Goal: Information Seeking & Learning: Compare options

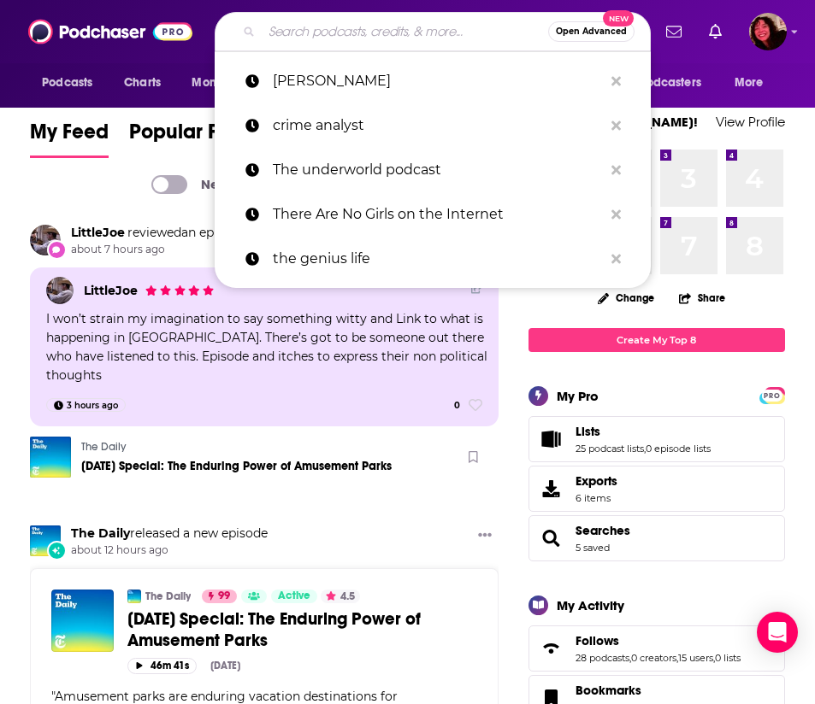
click at [427, 25] on input "Search podcasts, credits, & more..." at bounding box center [405, 31] width 286 height 27
paste input "United Soccer Coaches Podcast with [PERSON_NAME]"
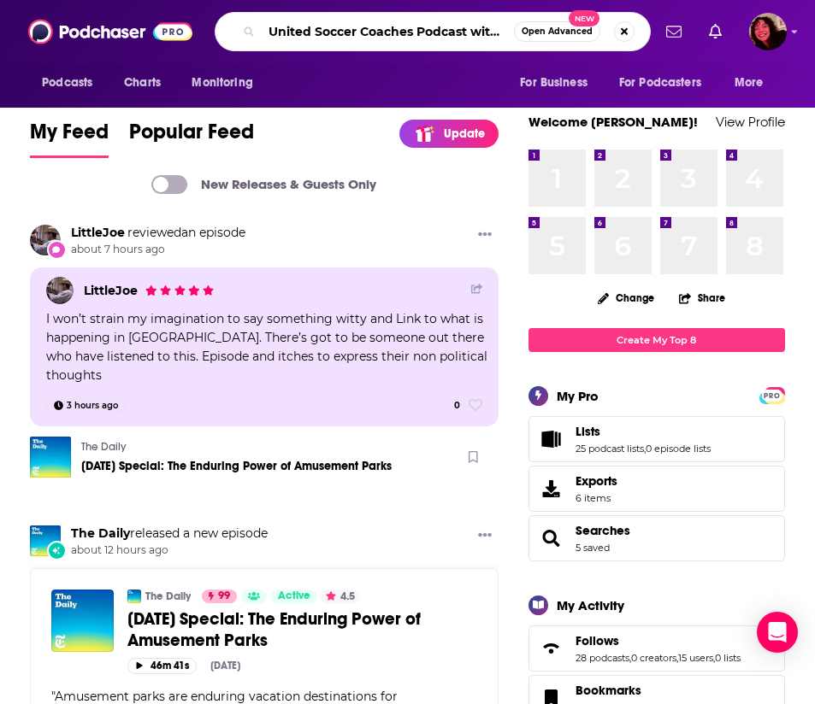
type input "United Soccer Coaches Podcast with [PERSON_NAME]"
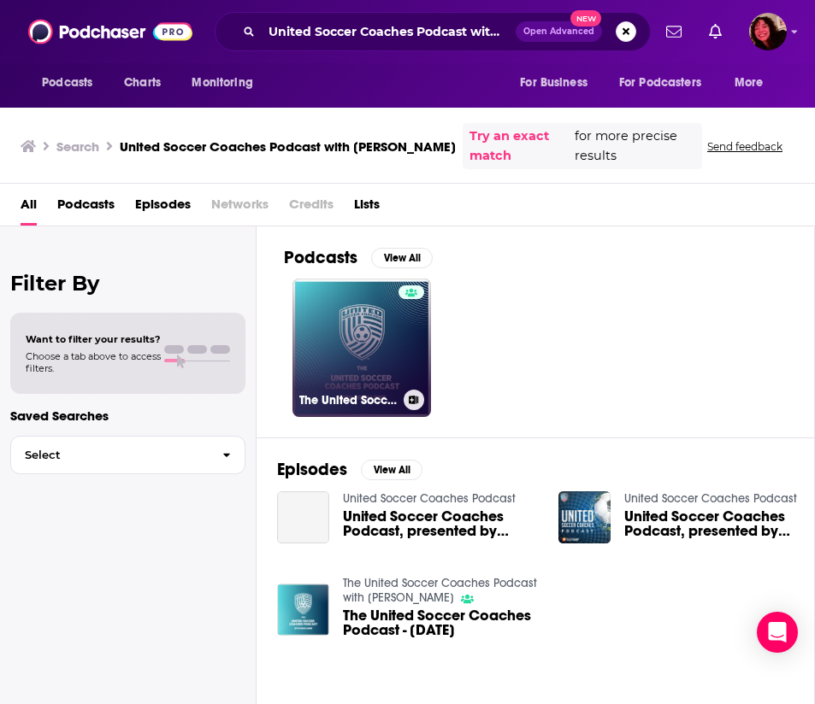
click at [351, 368] on link "The United Soccer Coaches Podcast with [PERSON_NAME]" at bounding box center [361, 348] width 138 height 138
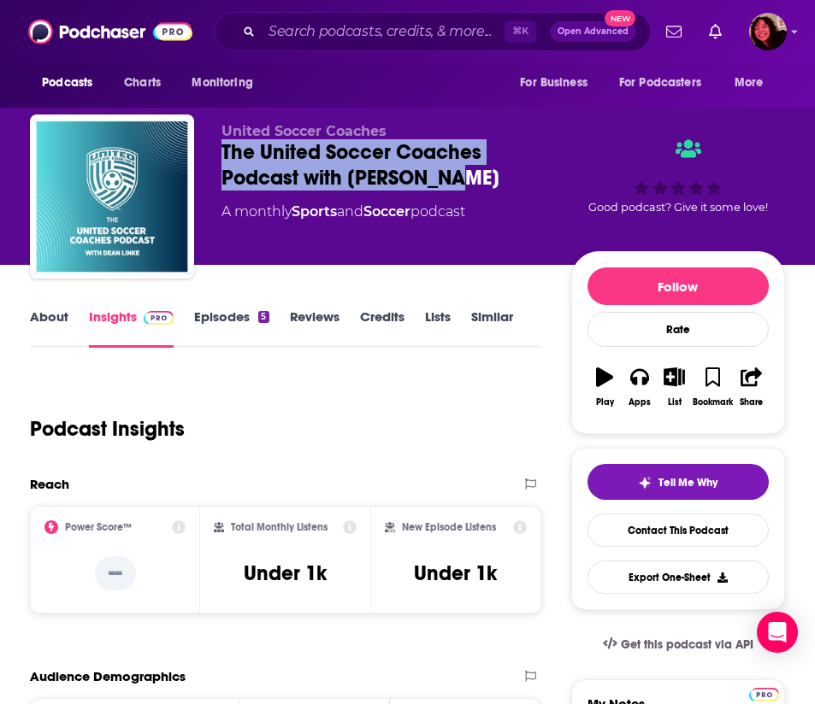
drag, startPoint x: 451, startPoint y: 173, endPoint x: 221, endPoint y: 148, distance: 231.3
click at [221, 148] on div "United Soccer Coaches The United Soccer Coaches Podcast with [PERSON_NAME] A mo…" at bounding box center [407, 200] width 755 height 171
copy h2 "The United Soccer Coaches Podcast with [PERSON_NAME]"
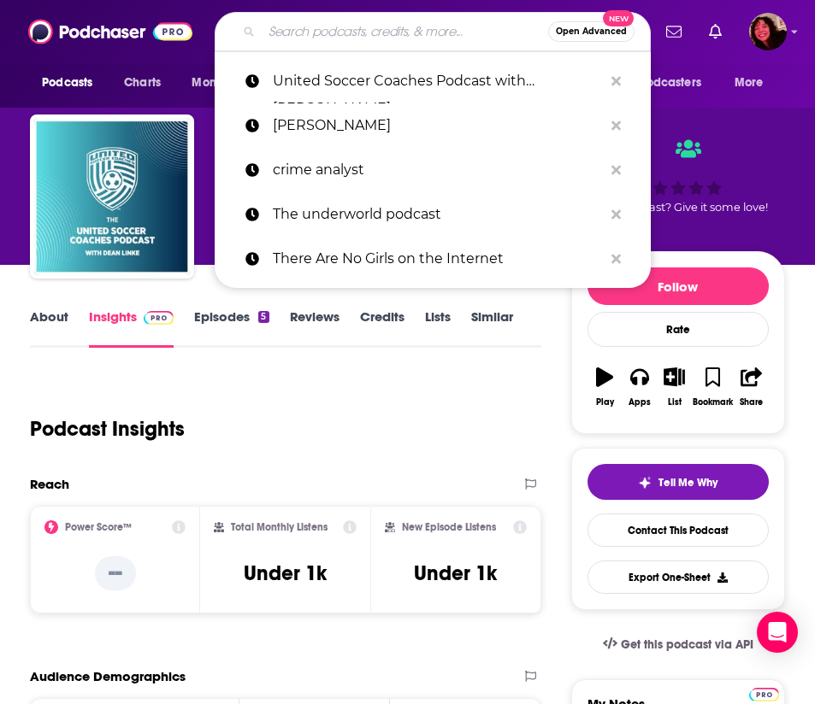
click at [340, 38] on input "Search podcasts, credits, & more..." at bounding box center [405, 31] width 286 height 27
paste input "Breaking the Line: The ECNL Podcast"
type input "Breaking the Line: The ECNL Podcast"
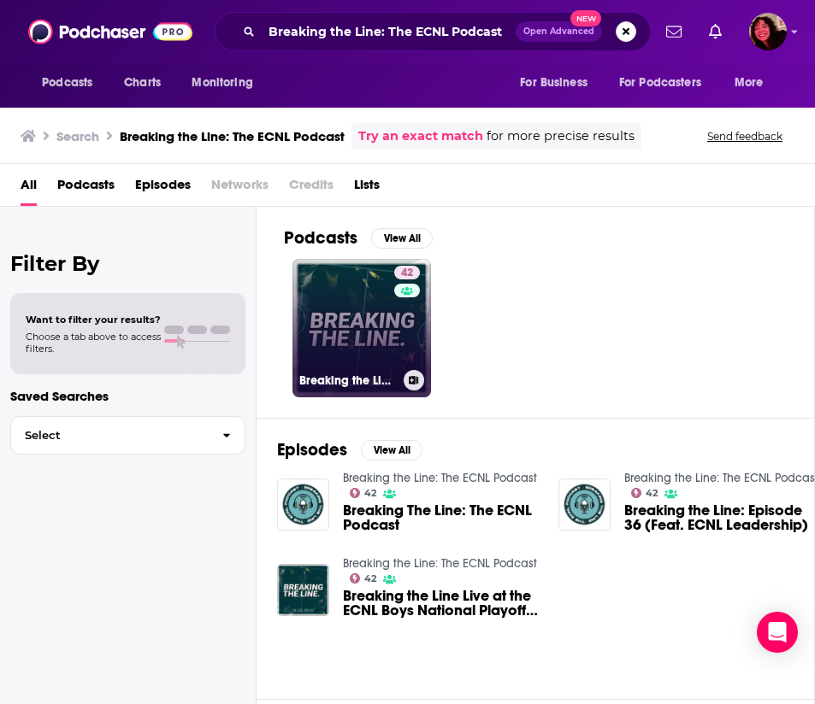
click at [346, 336] on link "42 Breaking the Line: The ECNL Podcast" at bounding box center [361, 328] width 138 height 138
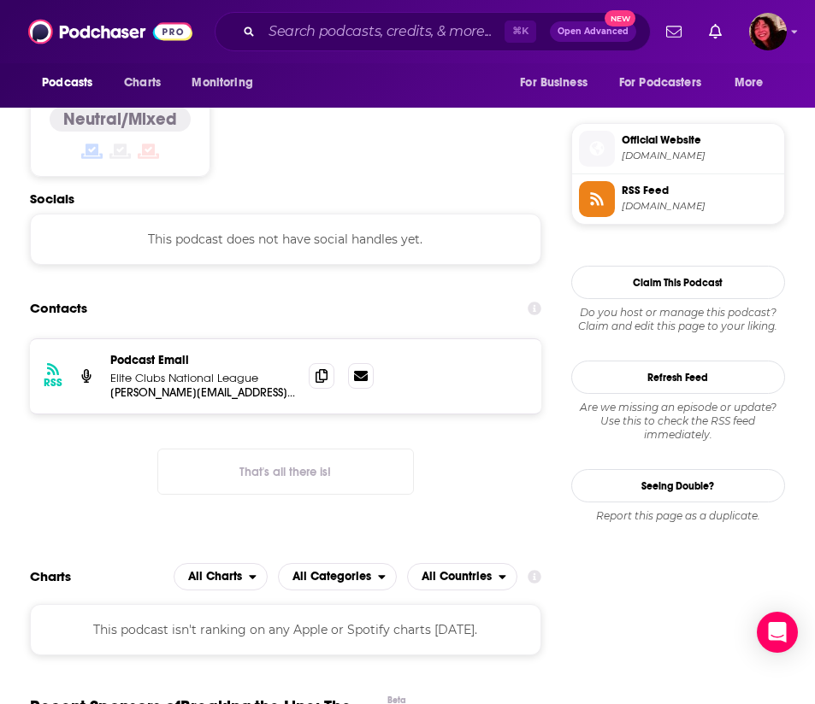
scroll to position [1371, 0]
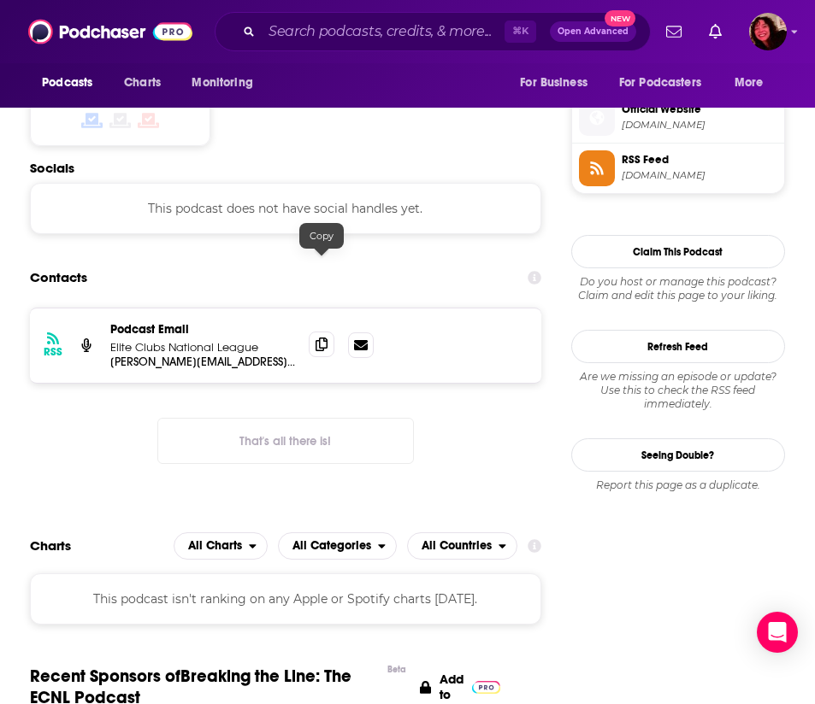
click at [321, 338] on icon at bounding box center [321, 345] width 12 height 14
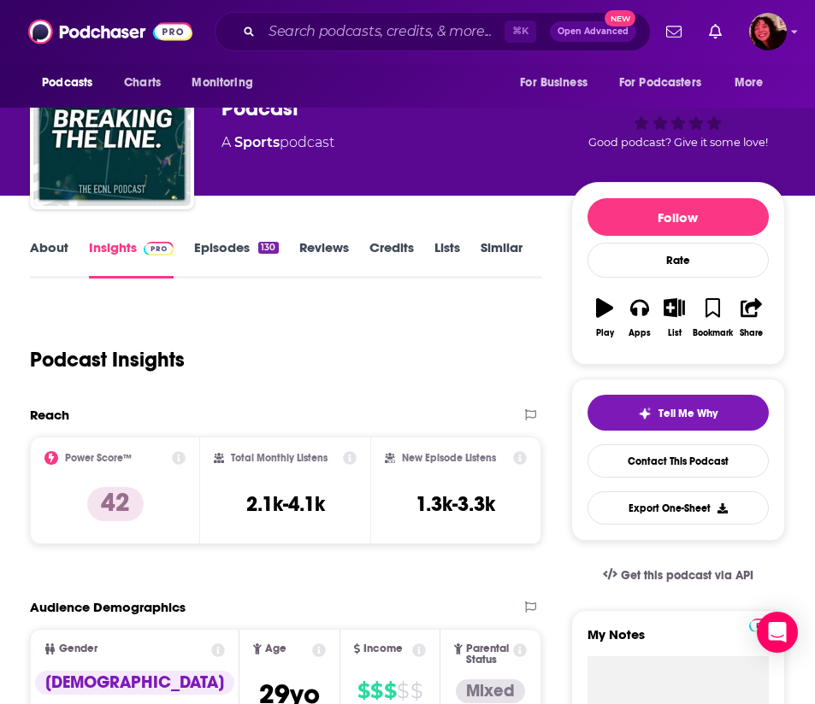
scroll to position [278, 0]
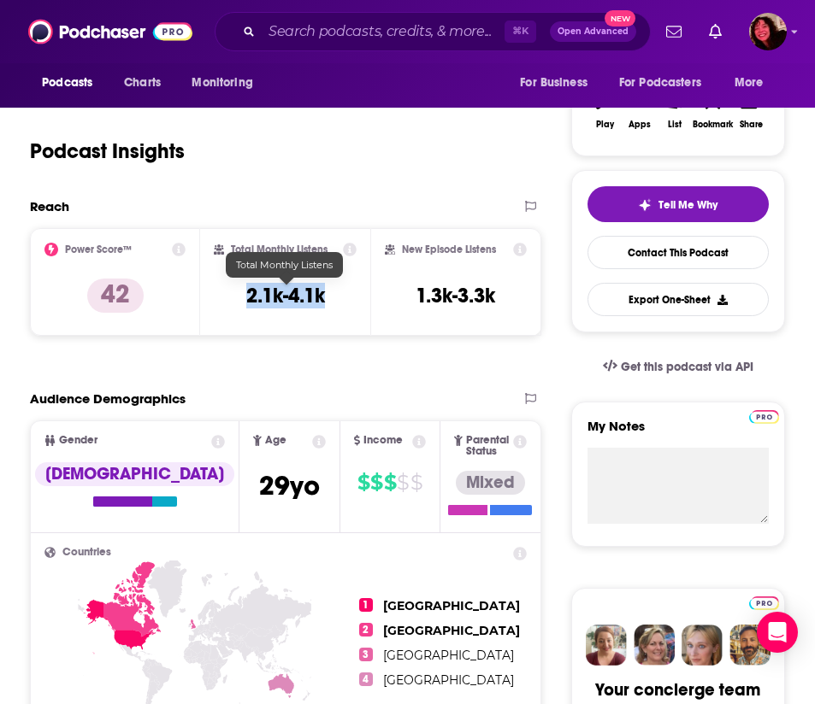
drag, startPoint x: 332, startPoint y: 297, endPoint x: 247, endPoint y: 294, distance: 84.7
click at [247, 294] on div "Total Monthly Listens 2.1k-4.1k" at bounding box center [285, 282] width 143 height 79
copy h3 "2.1k-4.1k"
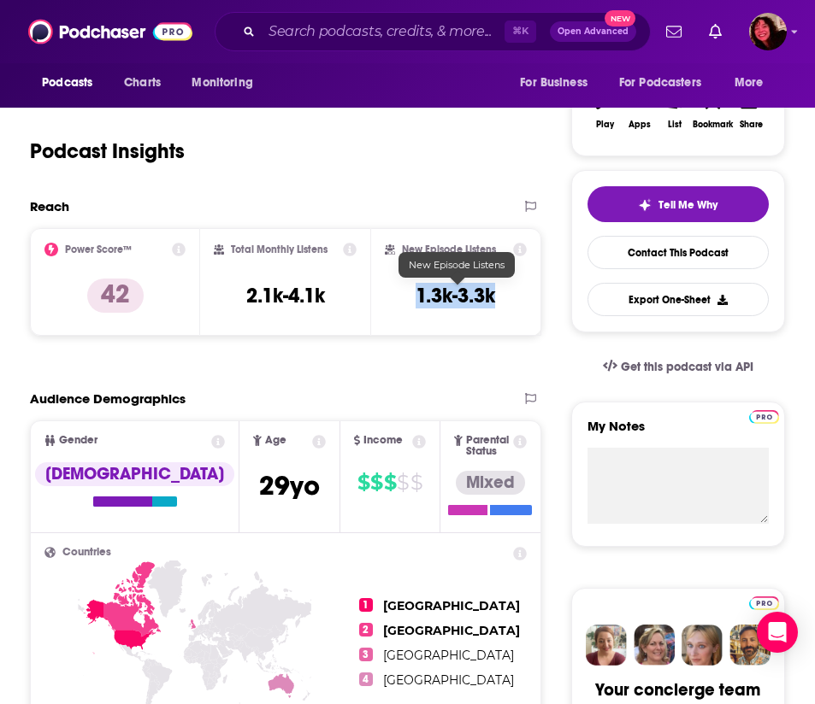
drag, startPoint x: 500, startPoint y: 298, endPoint x: 421, endPoint y: 300, distance: 78.7
click at [421, 300] on div "New Episode Listens 1.3k-3.3k" at bounding box center [455, 282] width 141 height 79
copy h3 "1.3k-3.3k"
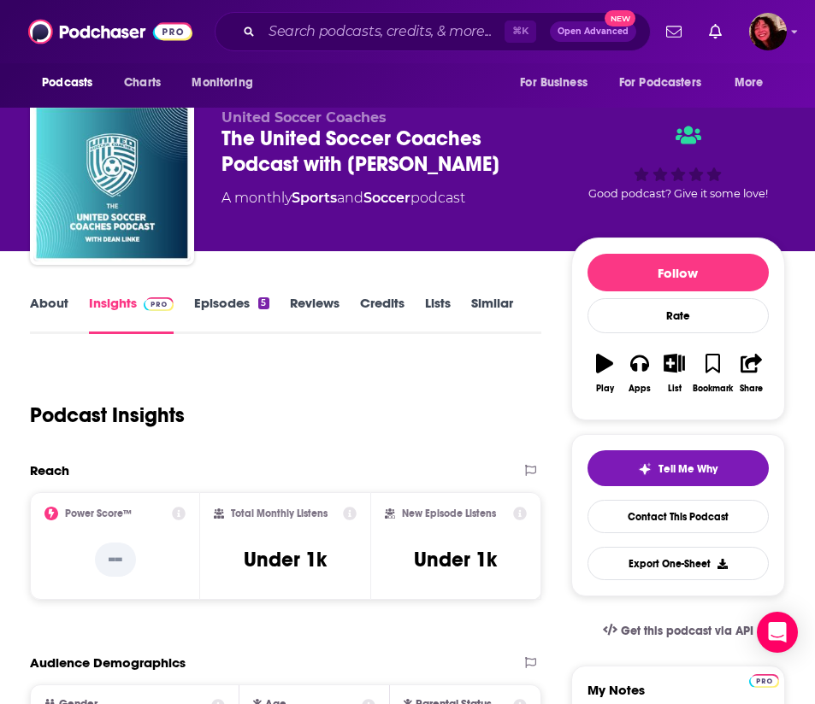
scroll to position [18, 0]
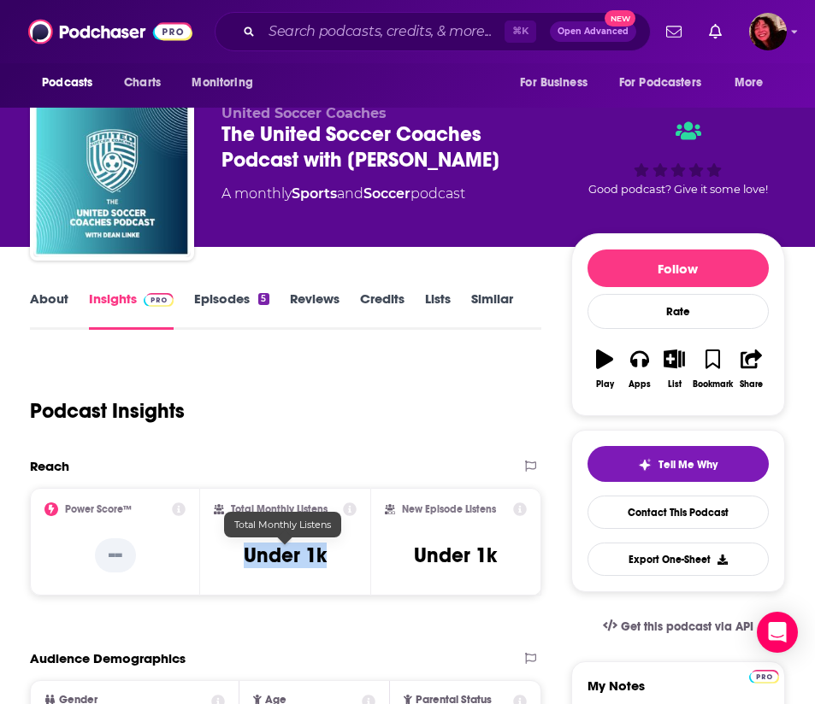
drag, startPoint x: 343, startPoint y: 561, endPoint x: 241, endPoint y: 555, distance: 101.9
click at [241, 555] on div "Total Monthly Listens Under 1k" at bounding box center [285, 542] width 143 height 79
copy h3 "Under 1k"
click at [361, 35] on input "Search podcasts, credits, & more..." at bounding box center [383, 31] width 243 height 27
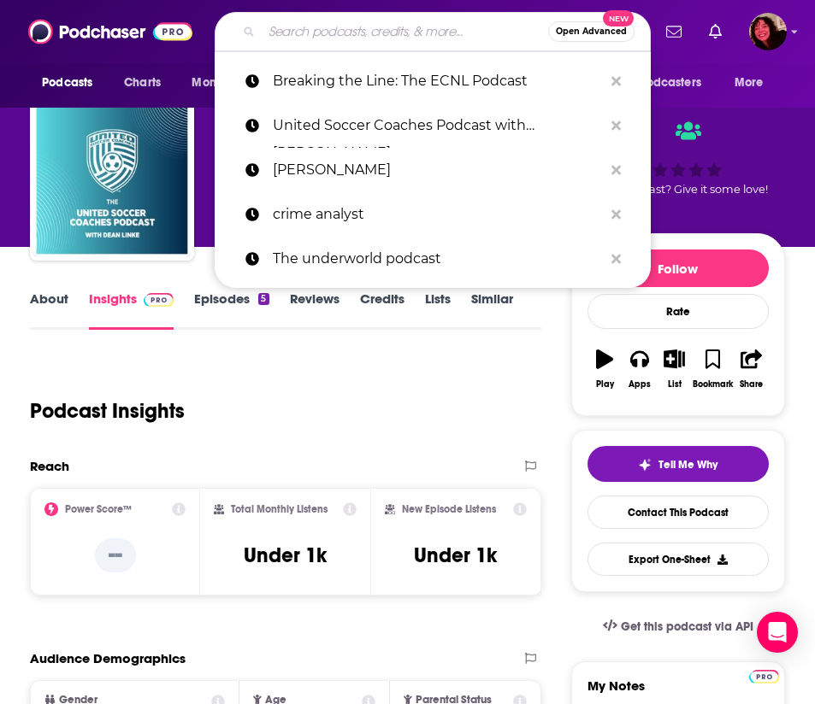
paste input "Modern Soccer Coach Podcast"
type input "Modern Soccer Coach Podcast"
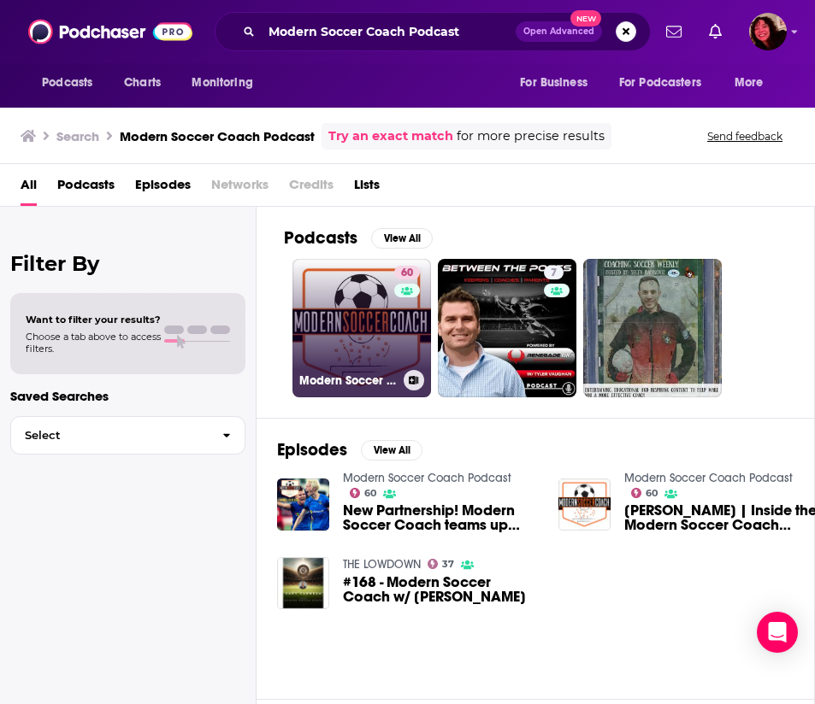
click at [349, 327] on link "60 Modern Soccer Coach Podcast" at bounding box center [361, 328] width 138 height 138
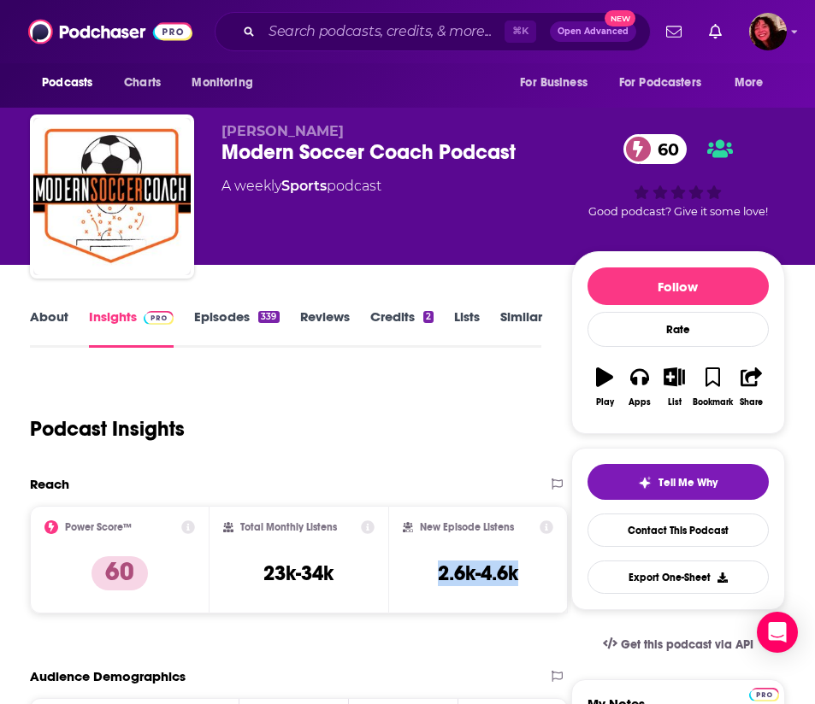
drag, startPoint x: 524, startPoint y: 579, endPoint x: 436, endPoint y: 580, distance: 88.1
click at [436, 580] on div "New Episode Listens 2.6k-4.6k" at bounding box center [478, 560] width 150 height 79
copy h3 "2.6k-4.6k"
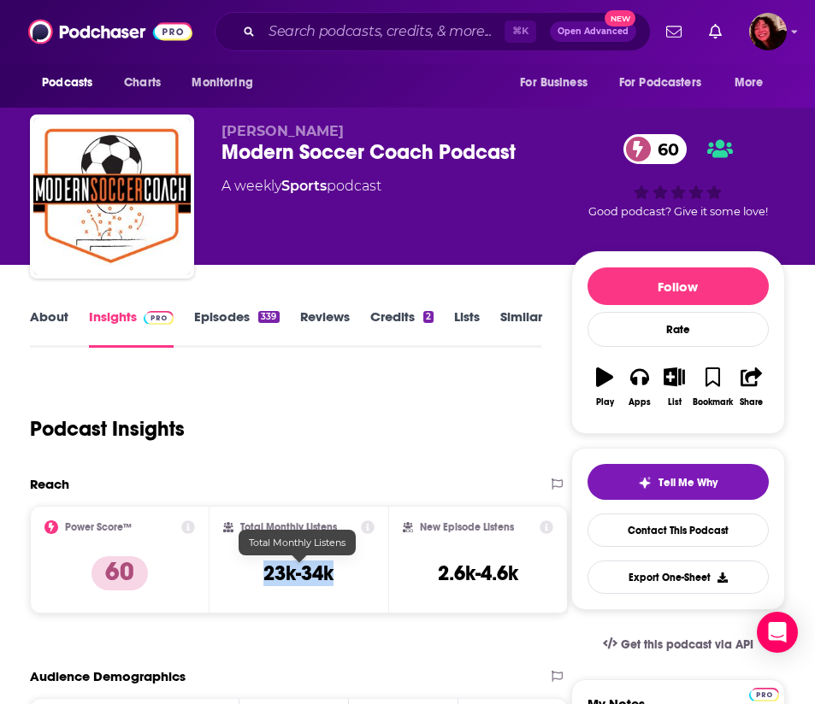
drag, startPoint x: 336, startPoint y: 579, endPoint x: 266, endPoint y: 577, distance: 70.1
click at [266, 577] on div "Total Monthly Listens 23k-34k" at bounding box center [299, 560] width 152 height 79
copy h3 "23k-34k"
drag, startPoint x: 338, startPoint y: 528, endPoint x: 267, endPoint y: 527, distance: 71.0
click at [267, 527] on div "Total Monthly Listens" at bounding box center [299, 528] width 152 height 14
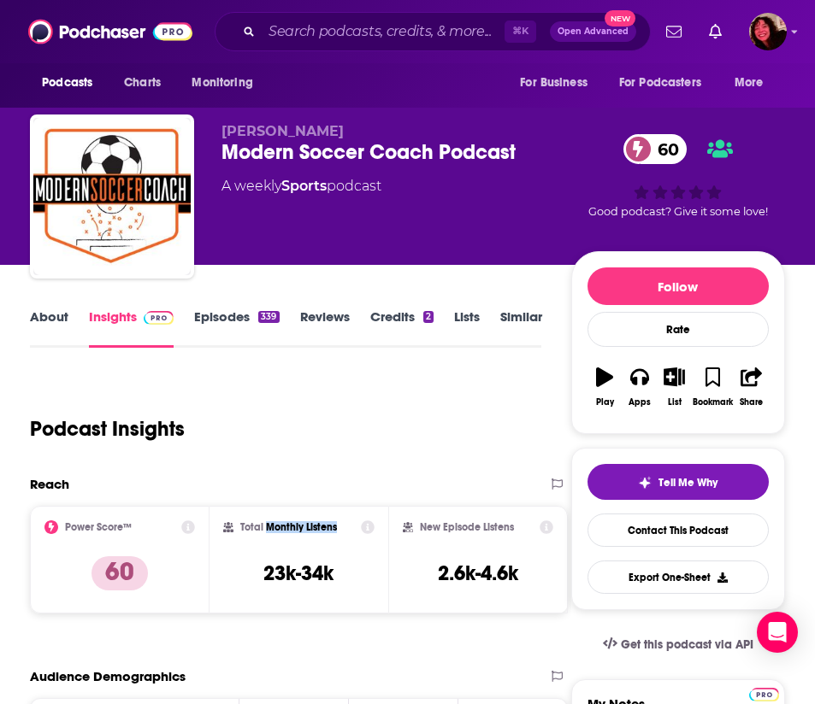
copy h2 "Monthly Listens"
drag, startPoint x: 517, startPoint y: 530, endPoint x: 423, endPoint y: 527, distance: 94.1
click at [423, 527] on div "New Episode Listens" at bounding box center [478, 528] width 150 height 14
copy h2 "New Episode Listens"
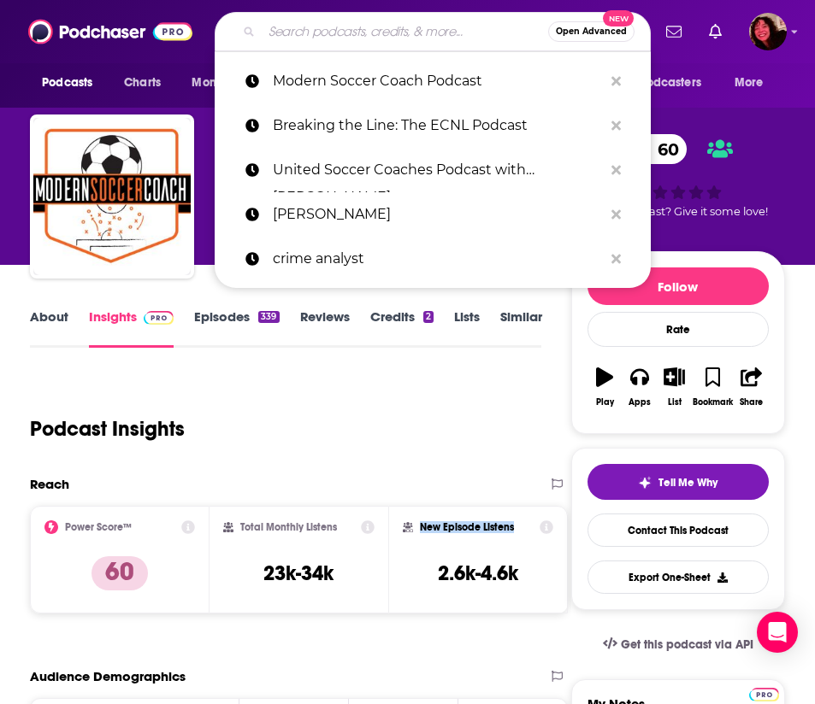
click at [325, 35] on input "Search podcasts, credits, & more..." at bounding box center [405, 31] width 286 height 27
paste input "The Soccer Coaching Podcast"
type input "The Soccer Coaching Podcast"
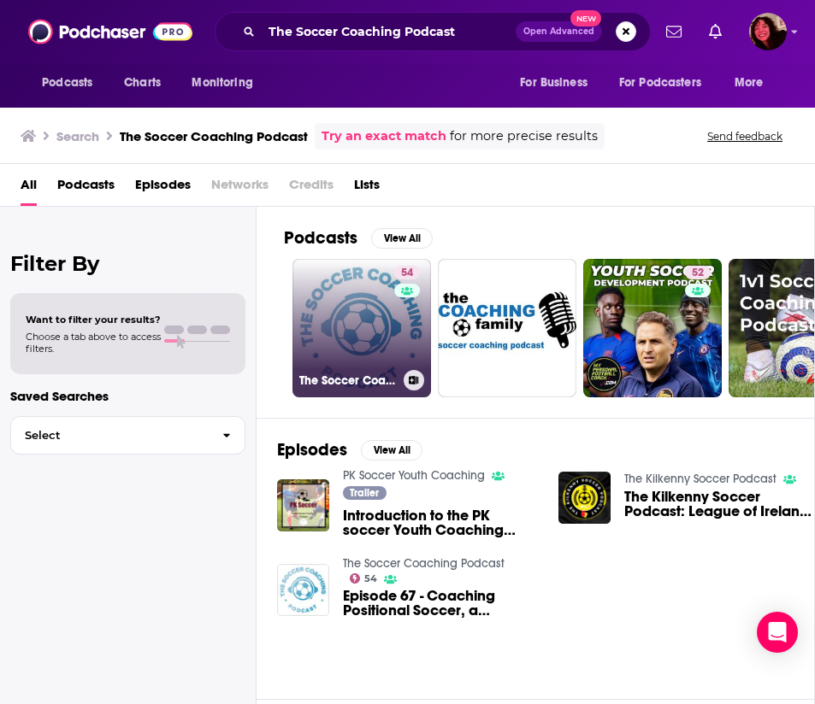
click at [343, 309] on link "54 The Soccer Coaching Podcast" at bounding box center [361, 328] width 138 height 138
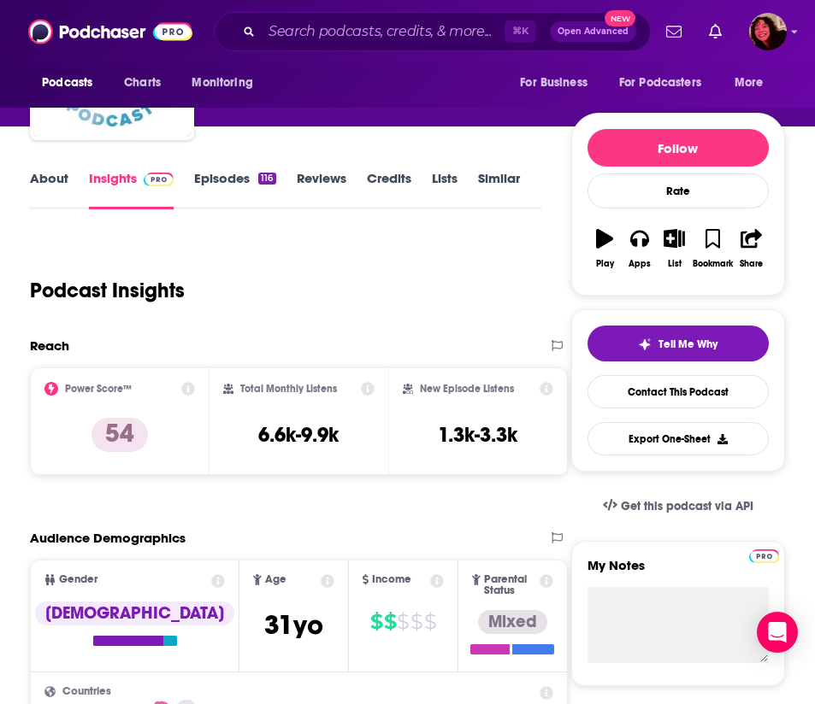
scroll to position [161, 0]
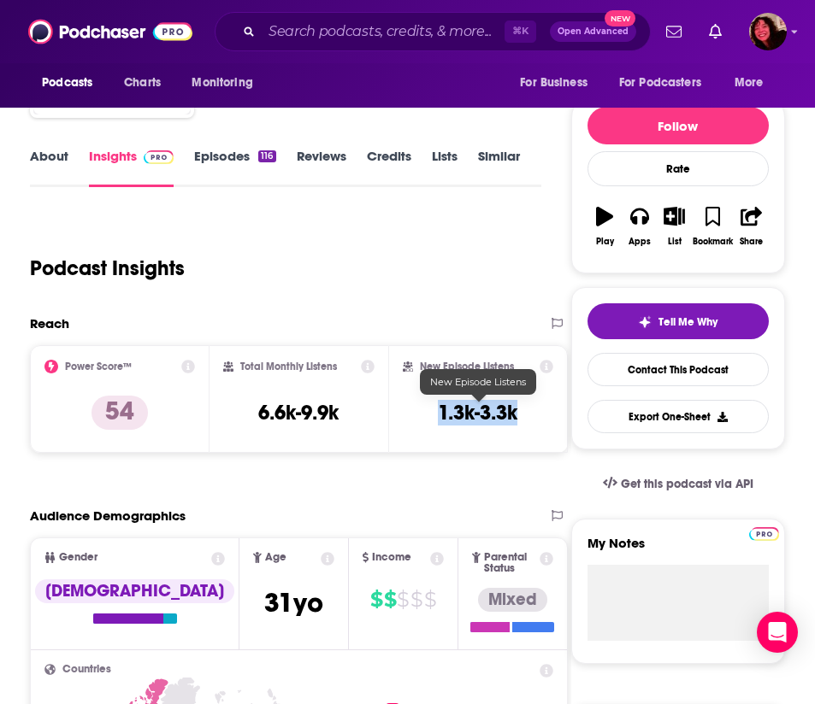
drag, startPoint x: 526, startPoint y: 412, endPoint x: 439, endPoint y: 409, distance: 86.4
click at [439, 409] on div "New Episode Listens 1.3k-3.3k" at bounding box center [478, 399] width 150 height 79
copy h3 "1.3k-3.3k"
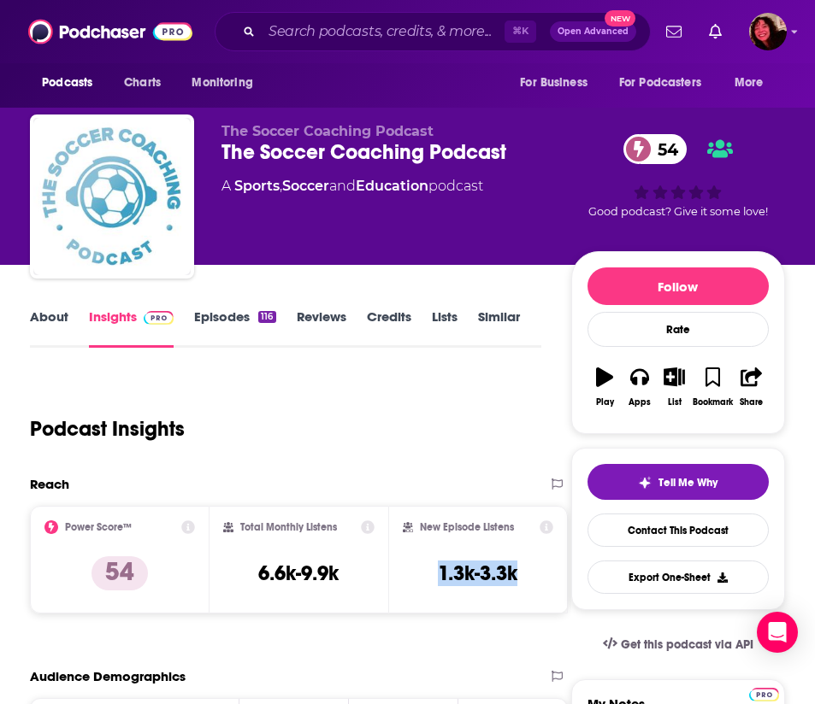
scroll to position [0, 0]
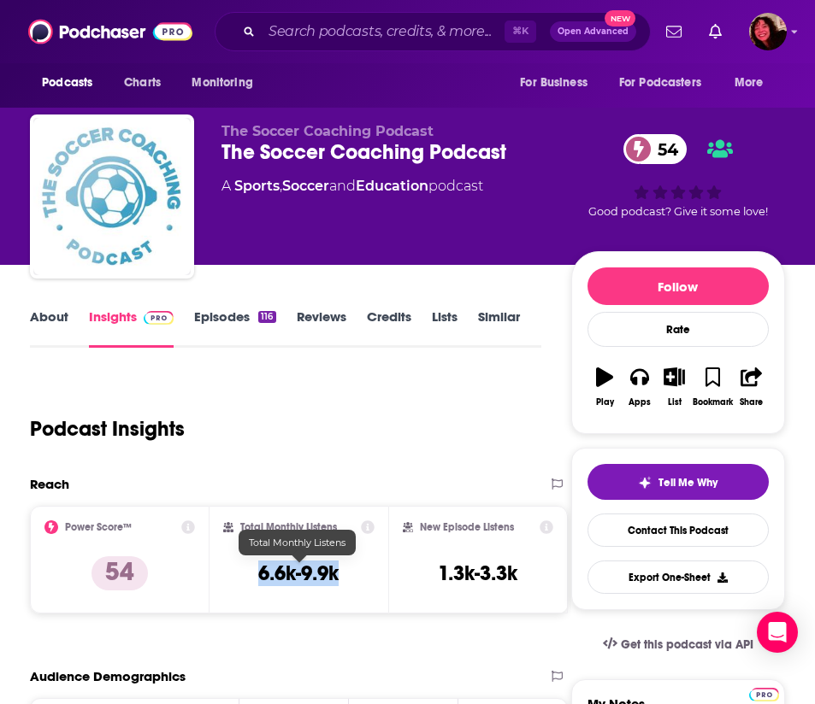
drag, startPoint x: 346, startPoint y: 575, endPoint x: 262, endPoint y: 577, distance: 84.7
click at [262, 577] on div "Total Monthly Listens 6.6k-9.9k" at bounding box center [299, 560] width 152 height 79
copy h3 "6.6k-9.9k"
click at [321, 38] on input "Search podcasts, credits, & more..." at bounding box center [383, 31] width 243 height 27
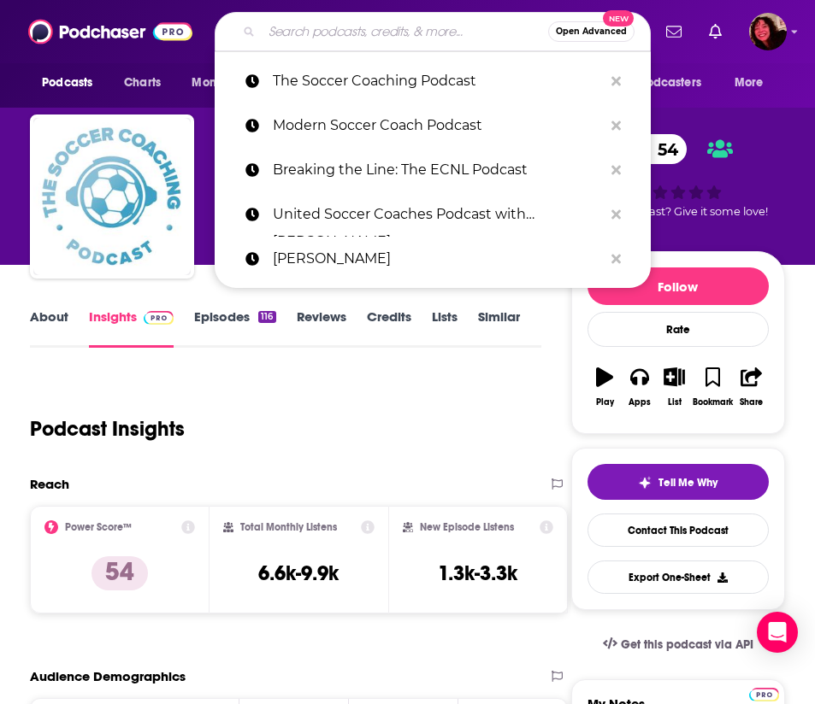
paste input "Soccer Coach Weekly"
type input "Soccer Coach Weekly"
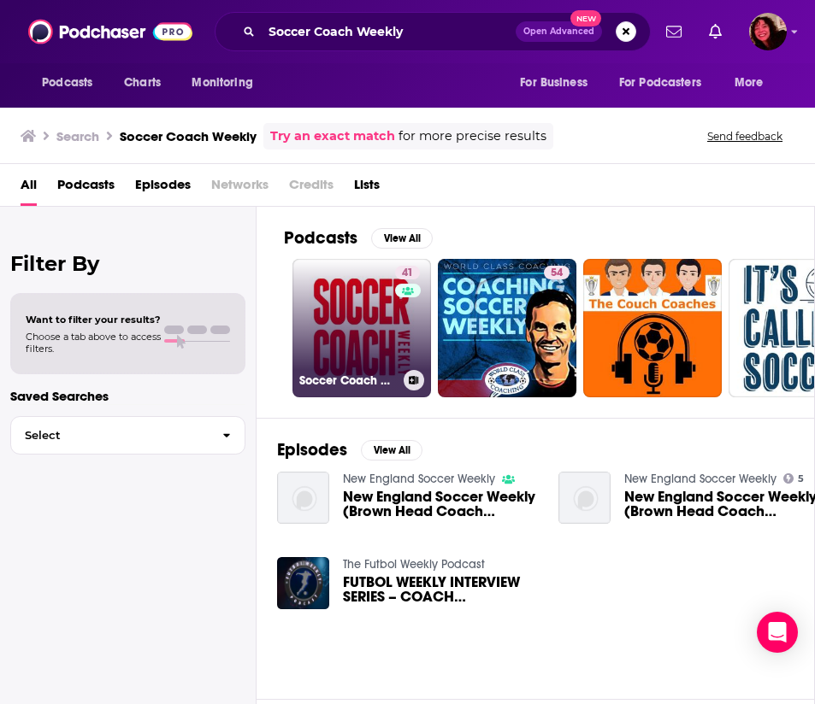
click at [346, 351] on link "41 Soccer Coach Weekly" at bounding box center [361, 328] width 138 height 138
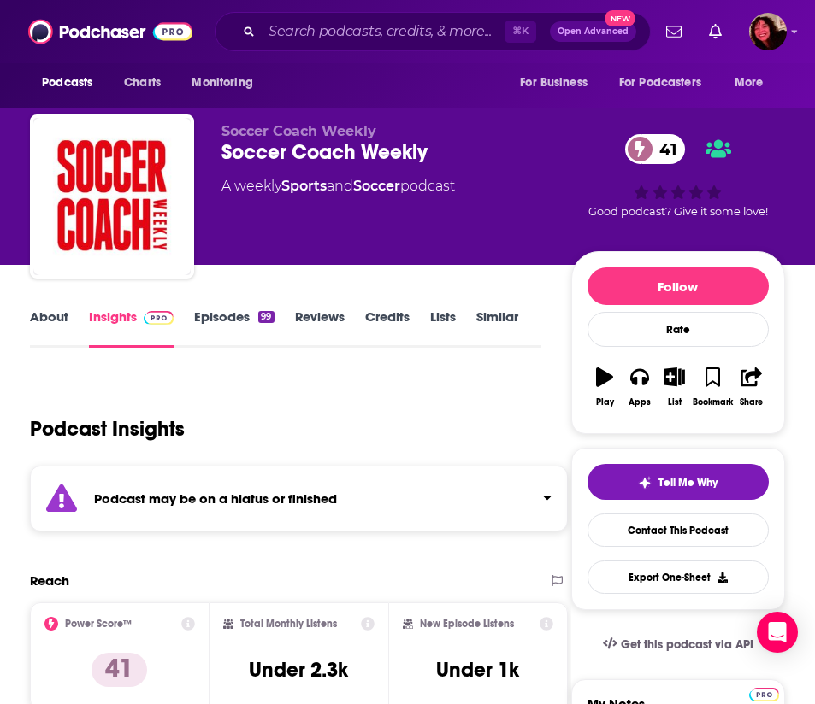
scroll to position [0, 1]
drag, startPoint x: 532, startPoint y: 670, endPoint x: 439, endPoint y: 670, distance: 92.3
click at [439, 670] on div "New Episode Listens Under 1k" at bounding box center [478, 656] width 150 height 79
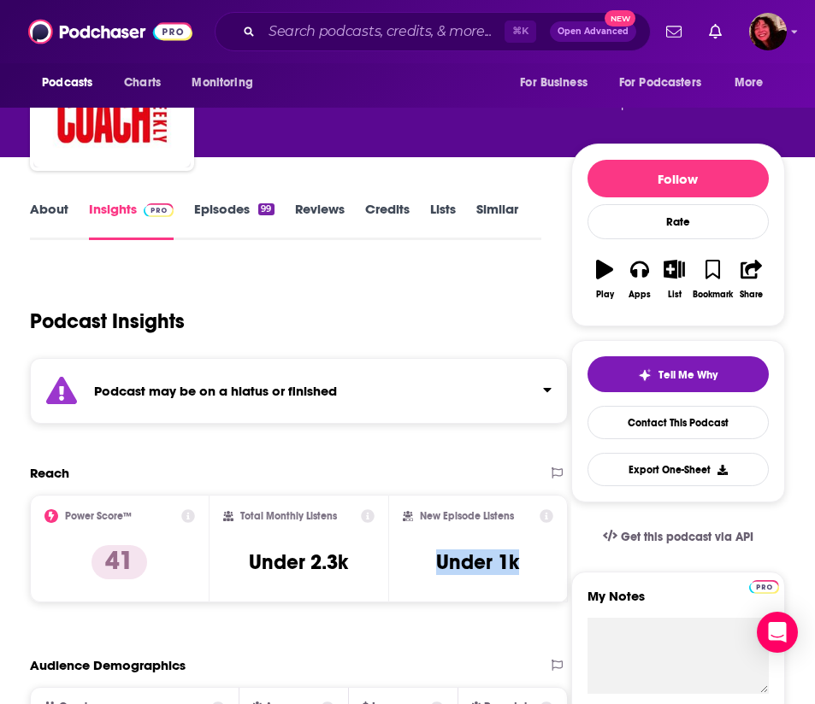
scroll to position [109, 1]
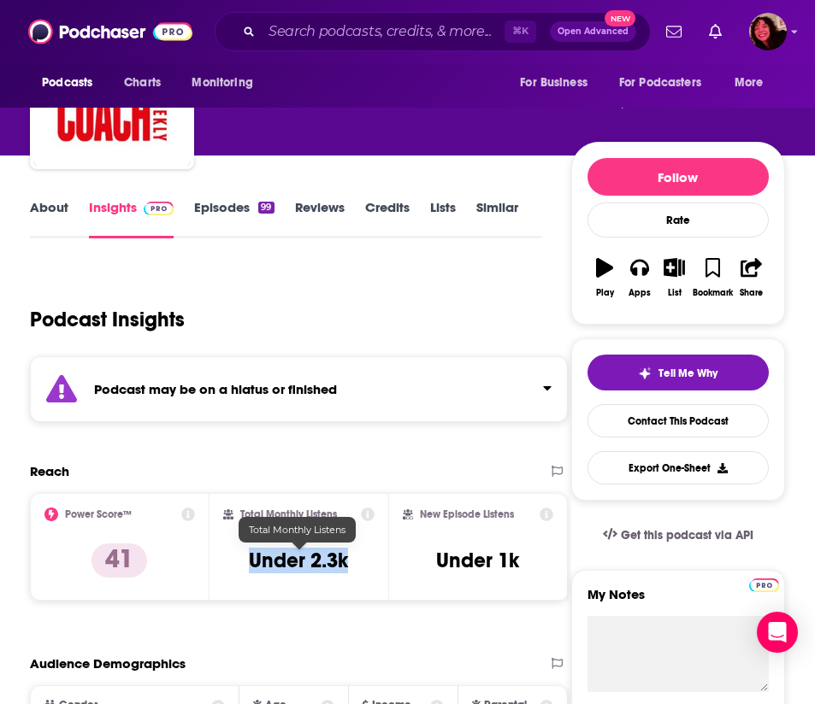
drag, startPoint x: 350, startPoint y: 562, endPoint x: 254, endPoint y: 562, distance: 95.7
click at [254, 562] on div "Total Monthly Listens Under 2.3k" at bounding box center [299, 547] width 152 height 79
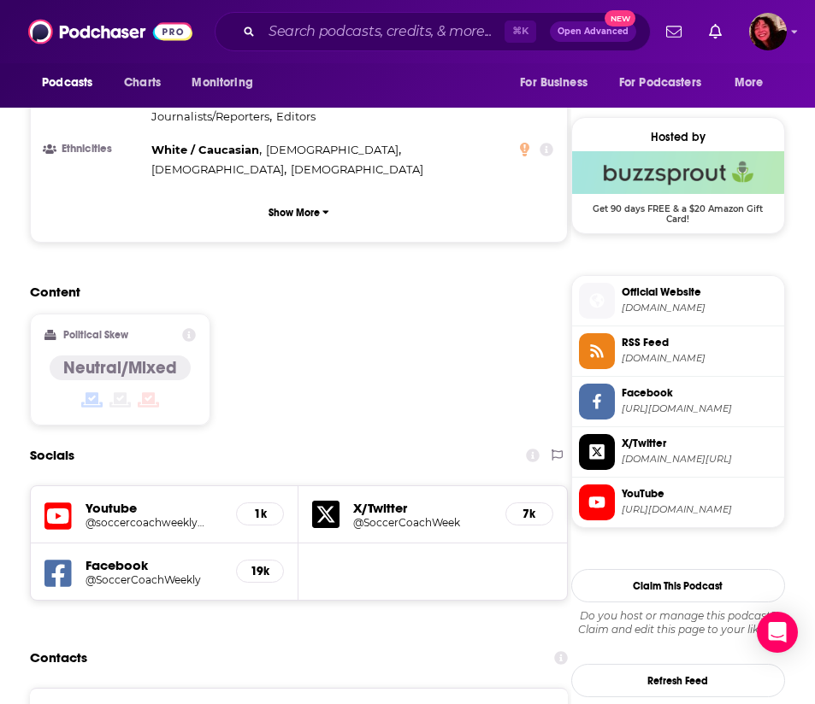
scroll to position [1193, 1]
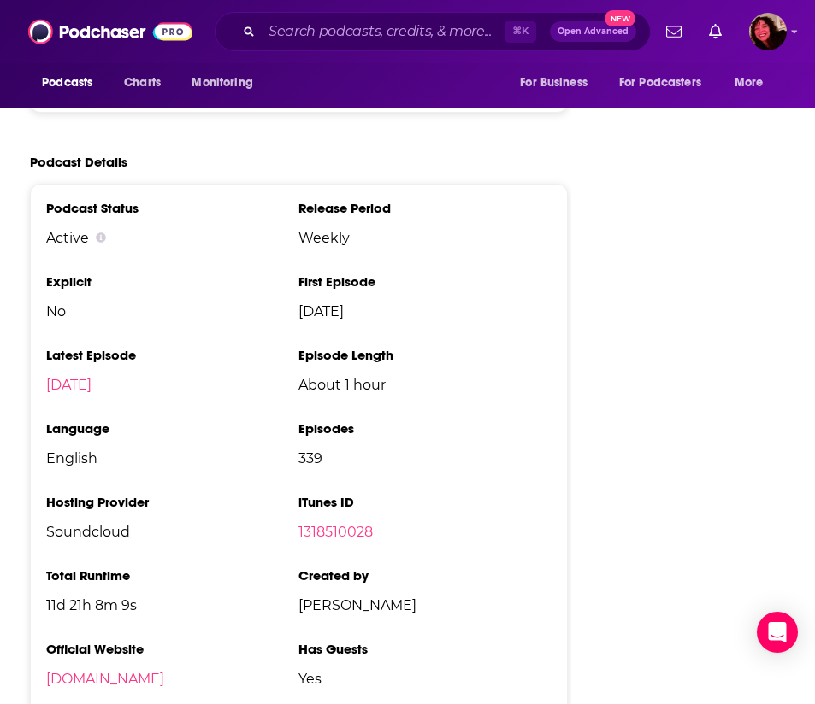
scroll to position [2345, 0]
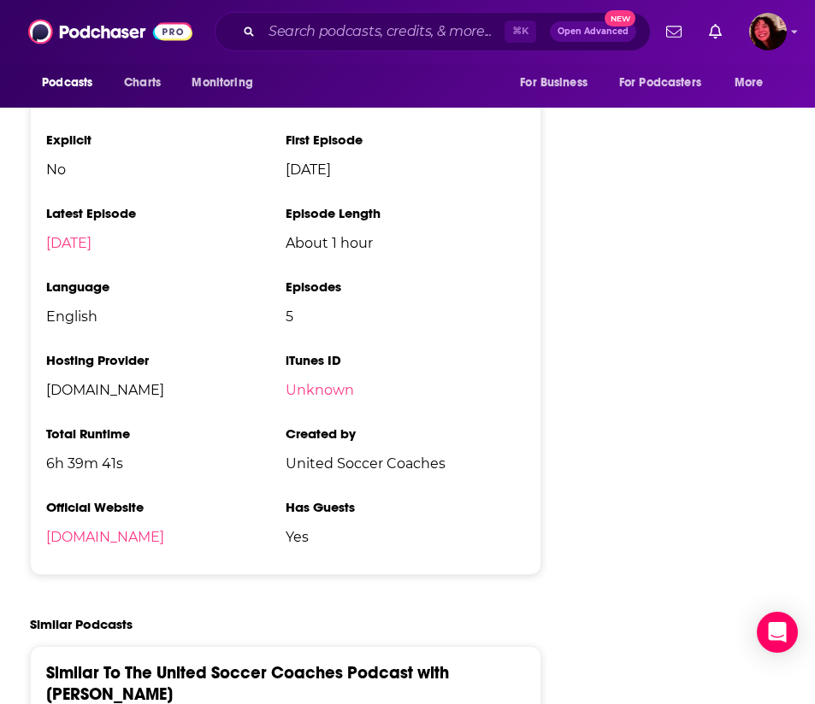
scroll to position [1768, 0]
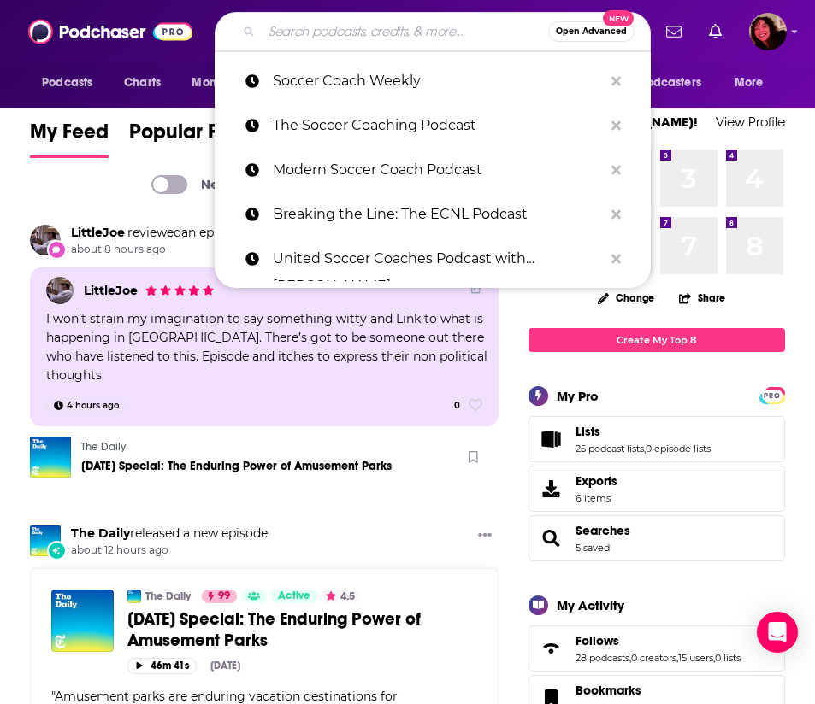
click at [352, 25] on input "Search podcasts, credits, & more..." at bounding box center [405, 31] width 286 height 27
paste input "Breaking the Line: The ECNL Podcast"
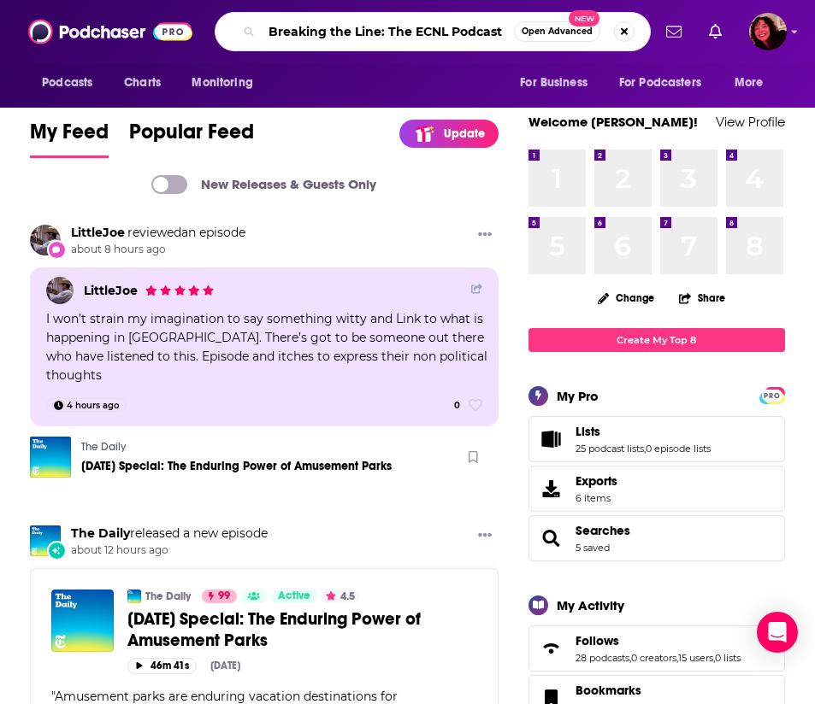
type input "Breaking the Line: The ECNL Podcast"
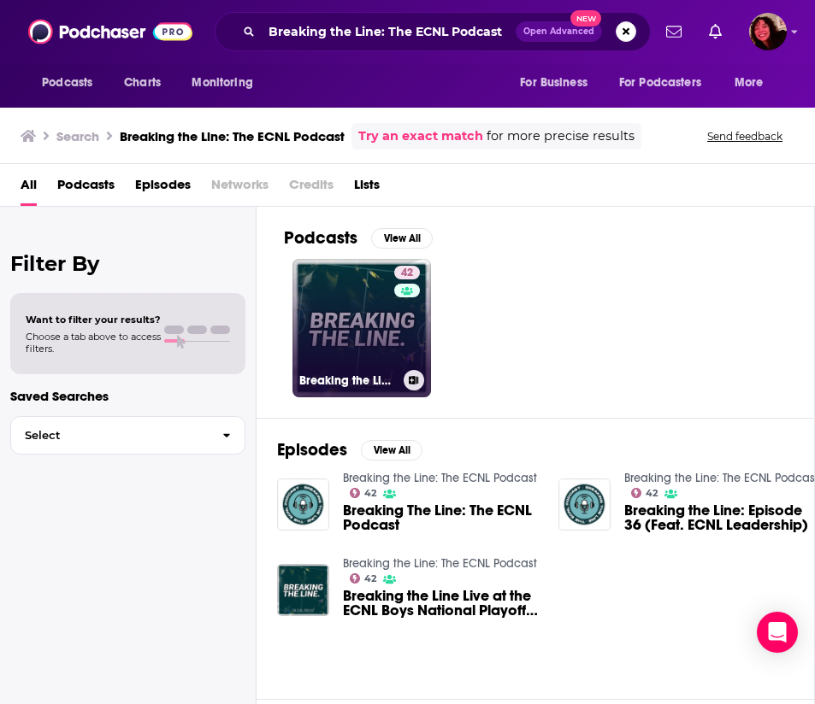
click at [369, 313] on link "42 Breaking the Line: The ECNL Podcast" at bounding box center [361, 328] width 138 height 138
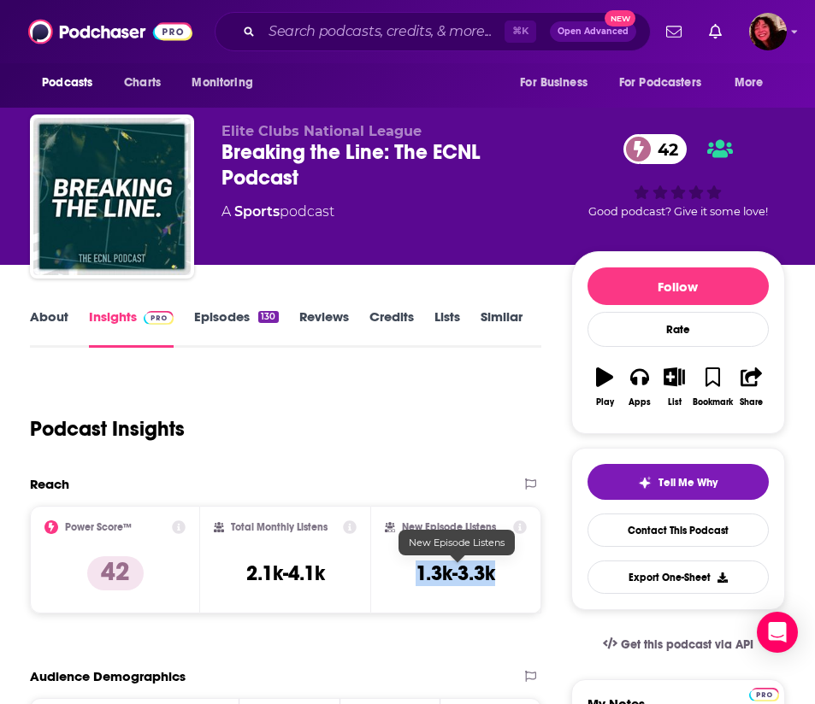
drag, startPoint x: 502, startPoint y: 573, endPoint x: 418, endPoint y: 574, distance: 83.8
click at [418, 574] on div "New Episode Listens 1.3k-3.3k" at bounding box center [455, 560] width 141 height 79
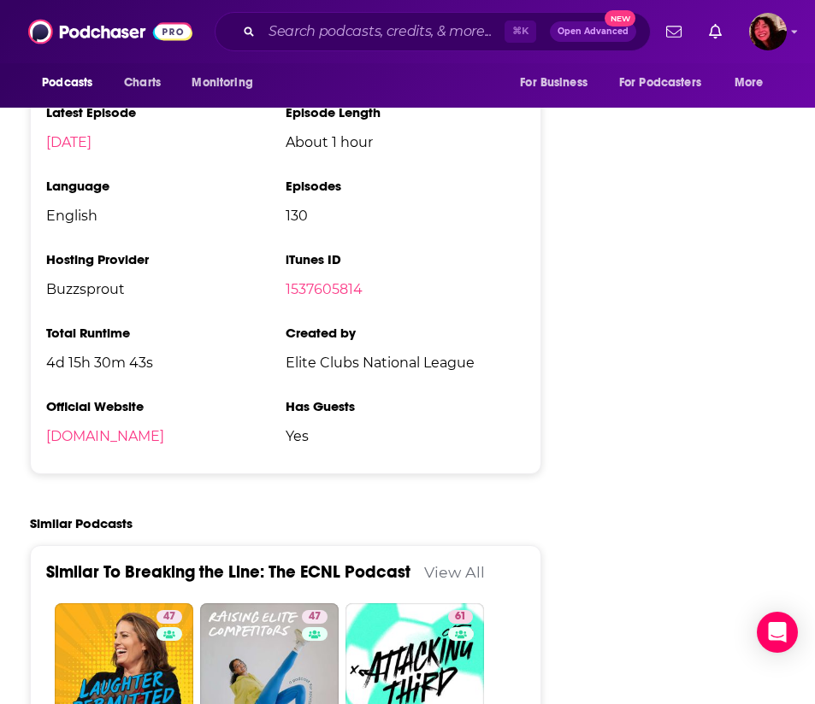
scroll to position [2409, 0]
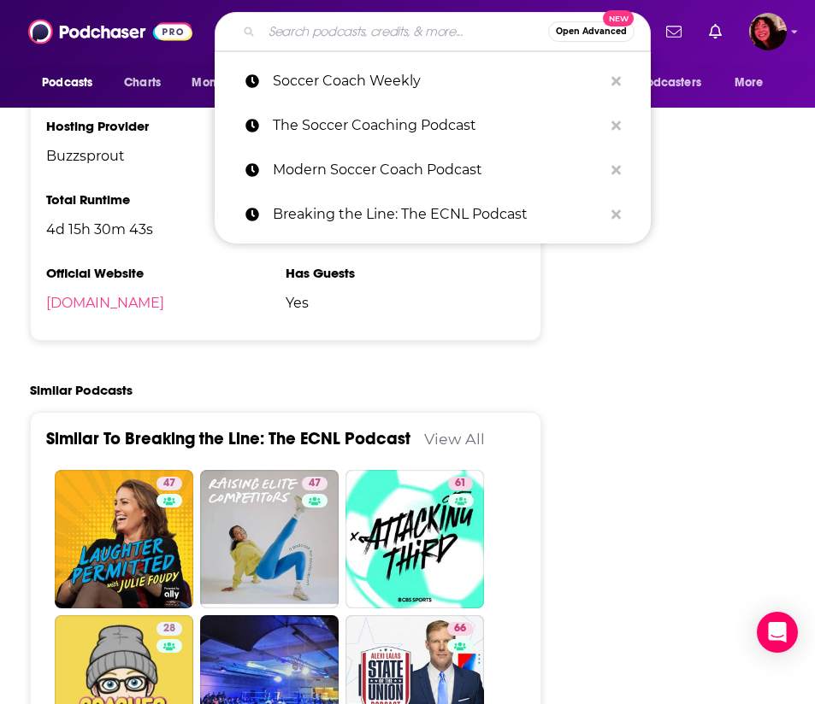
click at [391, 27] on input "Search podcasts, credits, & more..." at bounding box center [405, 31] width 286 height 27
paste input "Scuffed"
type input "Scuffed"
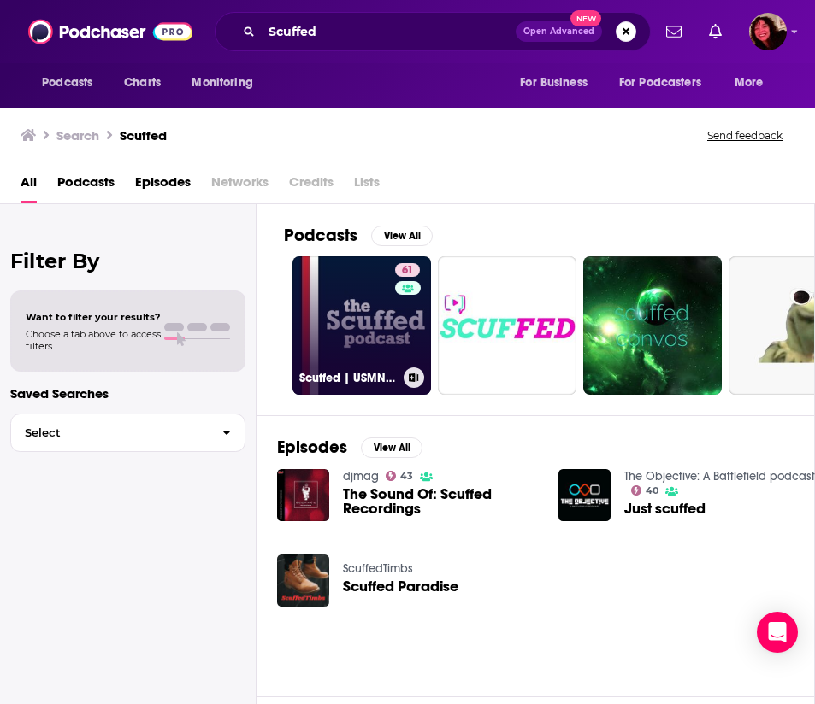
click at [375, 320] on link "61 Scuffed | USMNT, World Cup, Yanks Abroad, futbol in [GEOGRAPHIC_DATA]" at bounding box center [361, 325] width 138 height 138
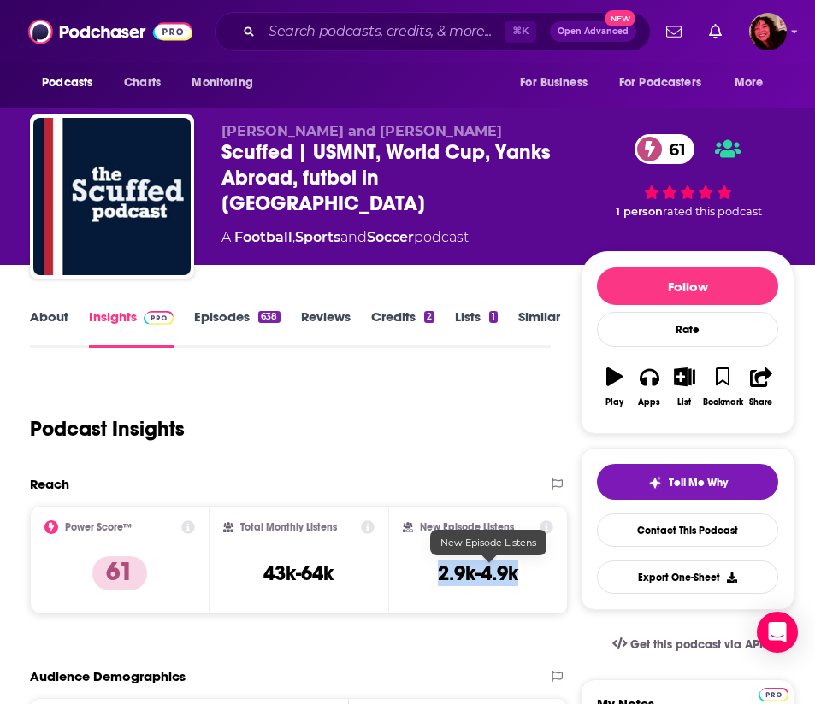
drag, startPoint x: 530, startPoint y: 573, endPoint x: 449, endPoint y: 574, distance: 81.2
click at [449, 574] on h3 "2.9k-4.9k" at bounding box center [478, 574] width 80 height 26
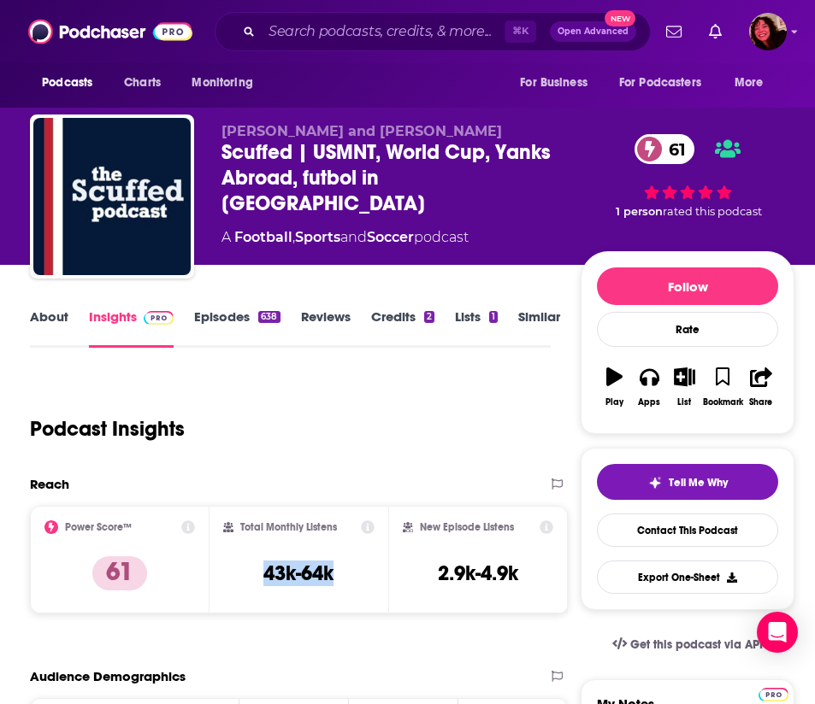
drag, startPoint x: 342, startPoint y: 581, endPoint x: 256, endPoint y: 582, distance: 85.5
click at [256, 582] on div "Total Monthly Listens 43k-64k" at bounding box center [299, 560] width 152 height 79
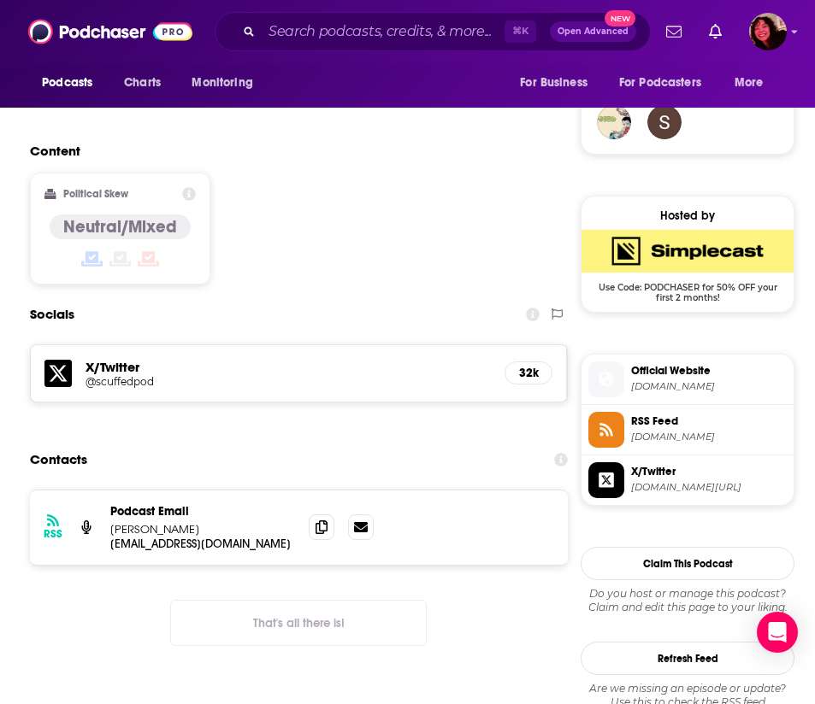
scroll to position [1275, 0]
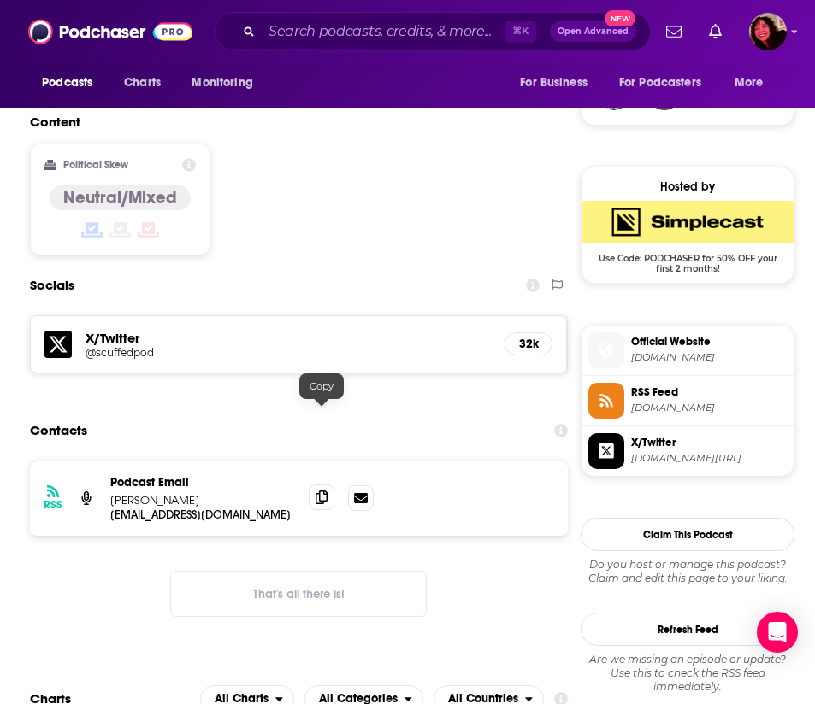
click at [321, 491] on icon at bounding box center [321, 498] width 12 height 14
click at [378, 37] on input "Search podcasts, credits, & more..." at bounding box center [383, 31] width 243 height 27
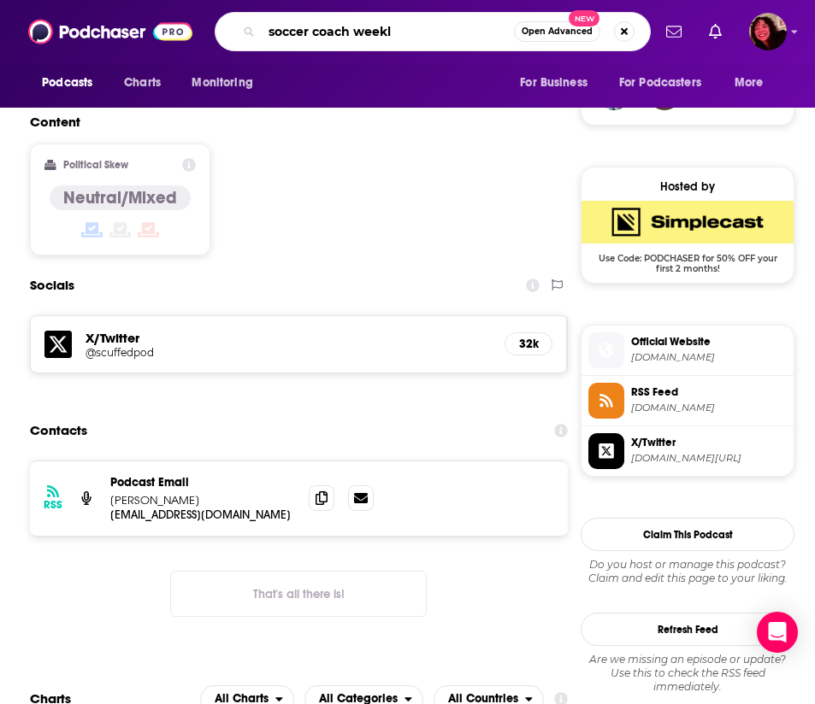
type input "soccer coach weekly"
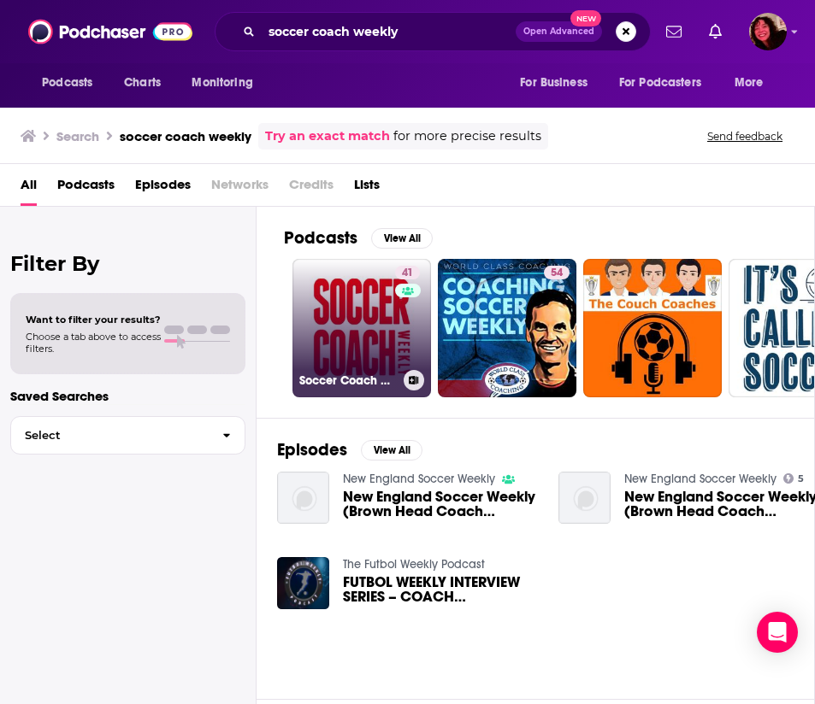
click at [356, 349] on link "41 Soccer Coach Weekly" at bounding box center [361, 328] width 138 height 138
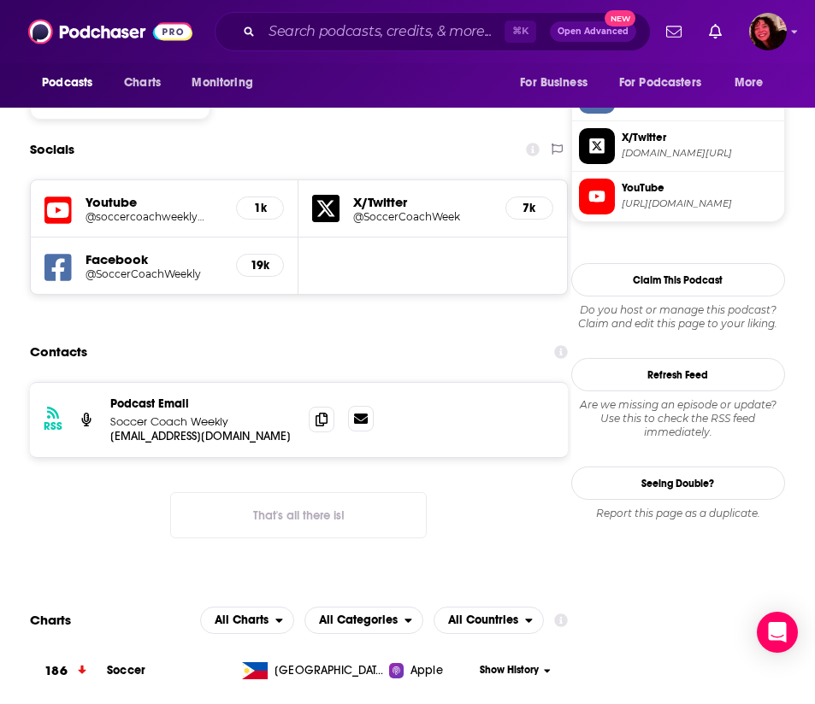
scroll to position [1495, 0]
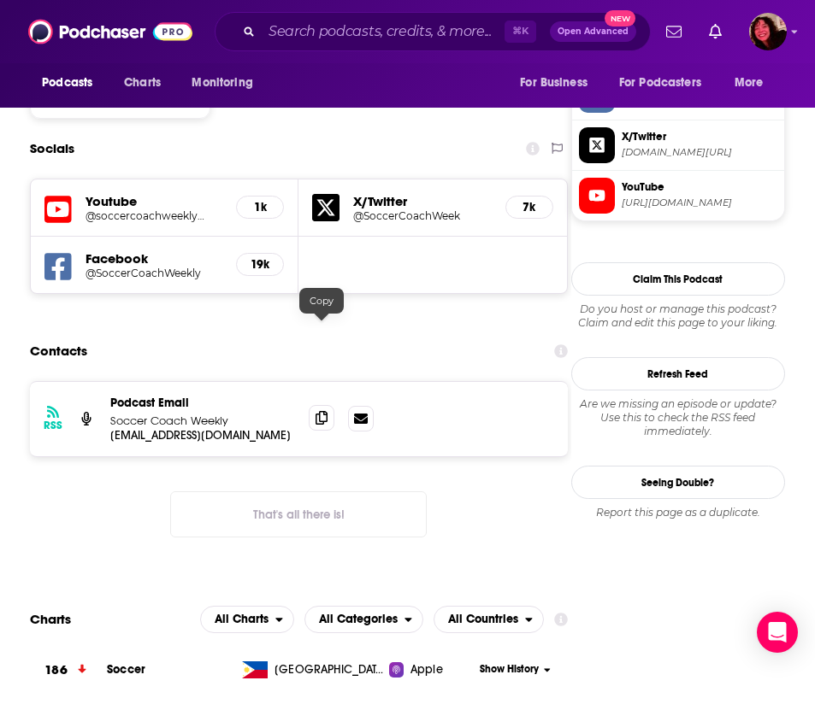
click at [322, 411] on icon at bounding box center [321, 418] width 12 height 14
click at [391, 32] on input "Search podcasts, credits, & more..." at bounding box center [383, 31] width 243 height 27
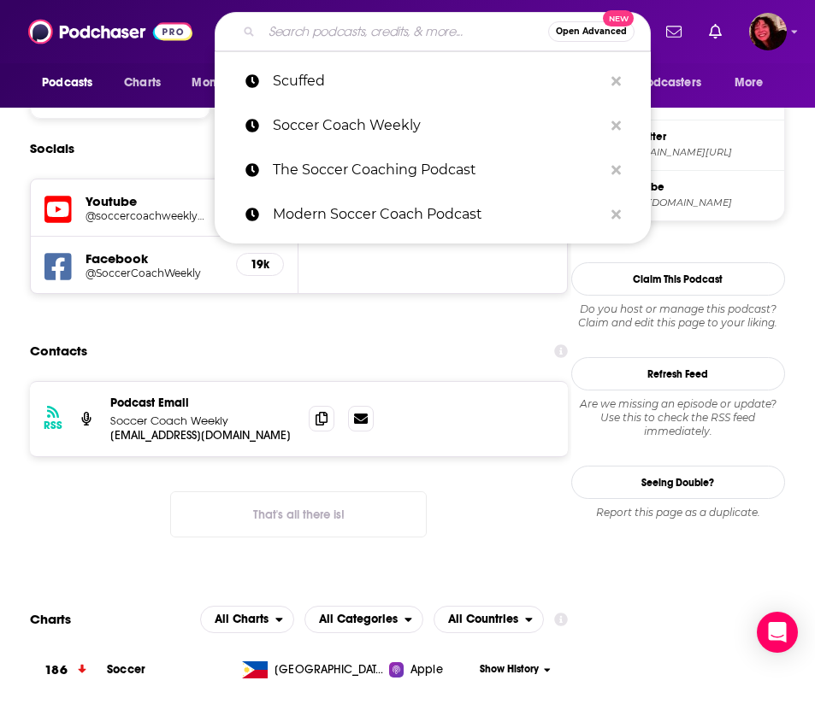
paste input "The Soccer Coaching Podcast"
type input "The Soccer Coaching Podcast"
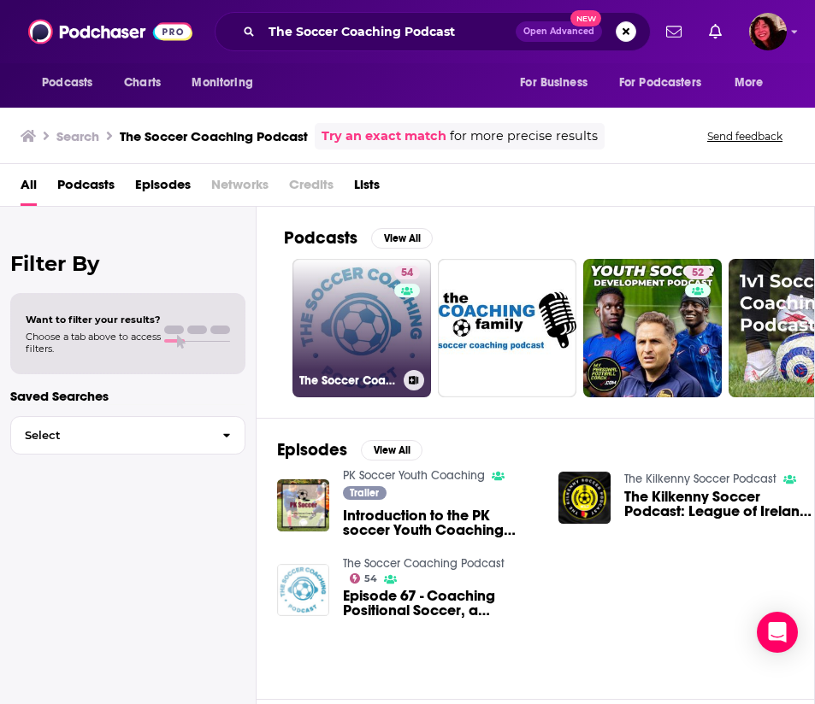
click at [354, 319] on link "54 The Soccer Coaching Podcast" at bounding box center [361, 328] width 138 height 138
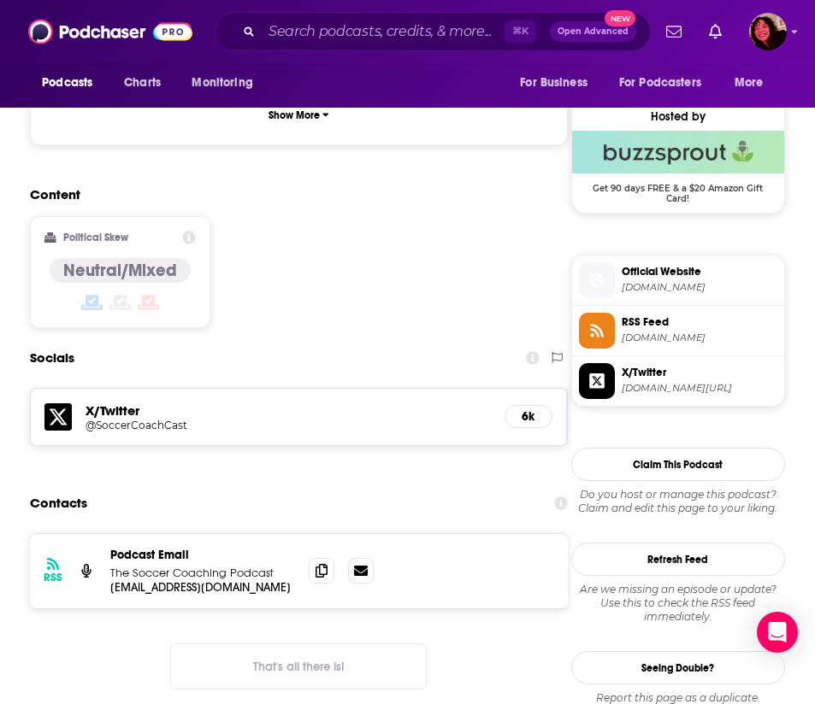
scroll to position [1353, 0]
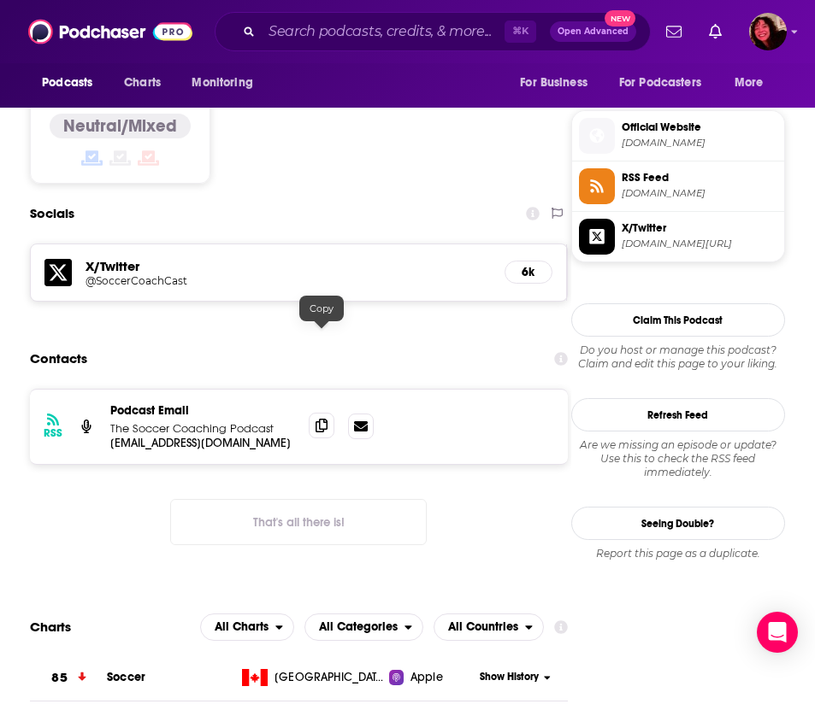
click at [324, 419] on icon at bounding box center [321, 426] width 12 height 14
click at [394, 47] on div "⌘ K Open Advanced New" at bounding box center [433, 31] width 436 height 39
click at [391, 36] on input "Search podcasts, credits, & more..." at bounding box center [383, 31] width 243 height 27
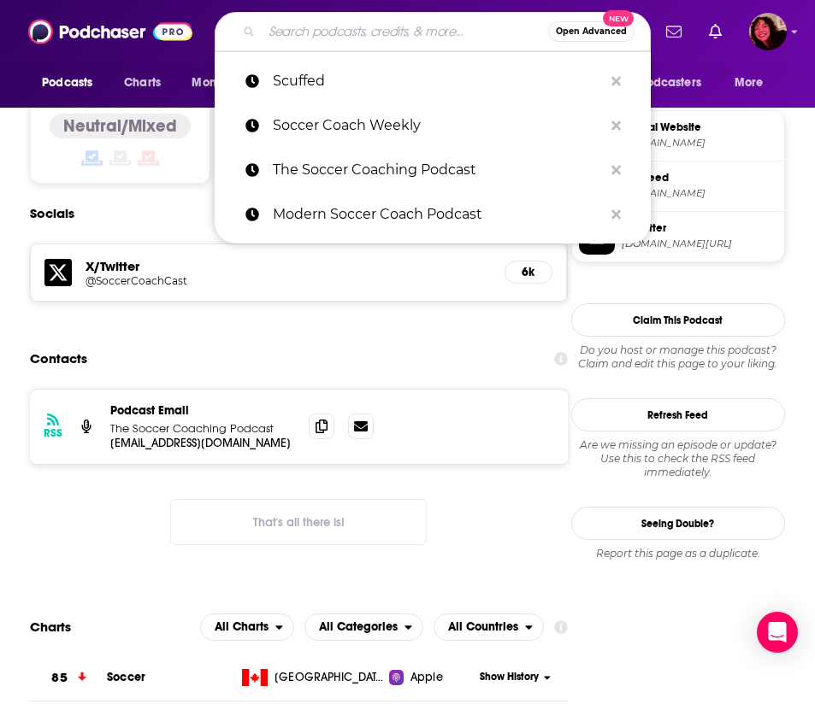
paste input "Modern Soccer Coach Podcast"
type input "Modern Soccer Coach Podcast"
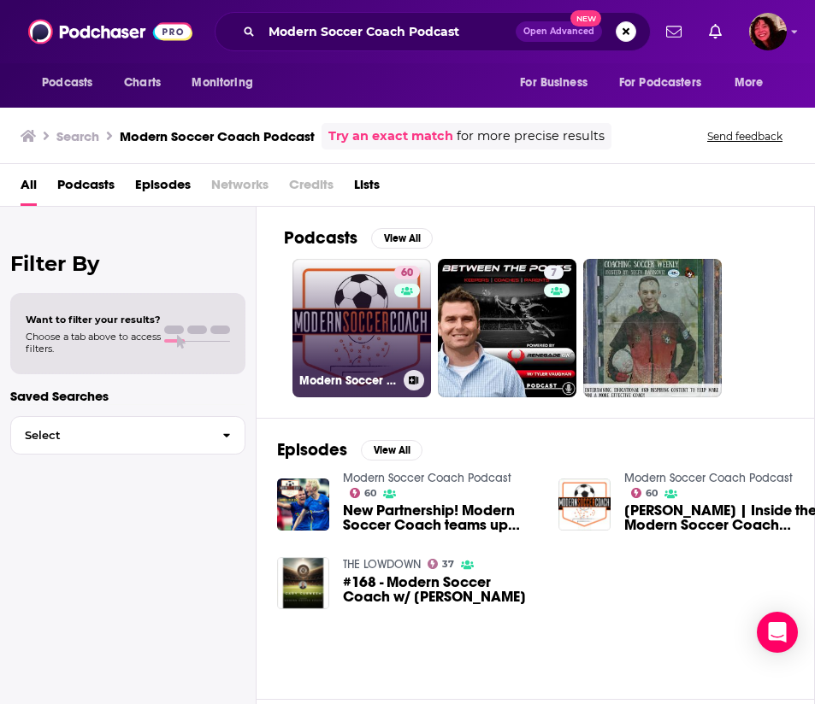
click at [371, 336] on link "60 Modern Soccer Coach Podcast" at bounding box center [361, 328] width 138 height 138
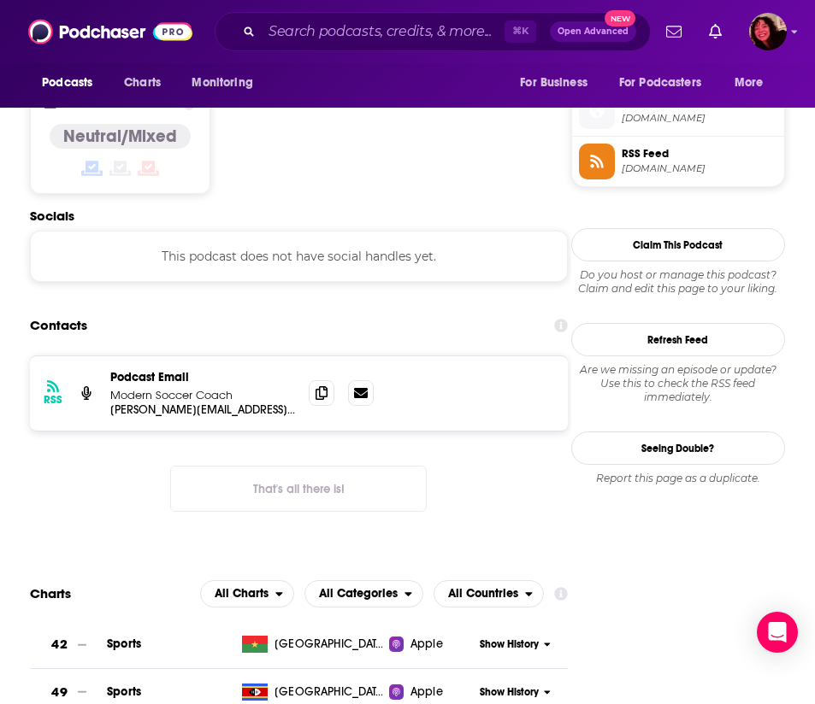
scroll to position [1356, 1]
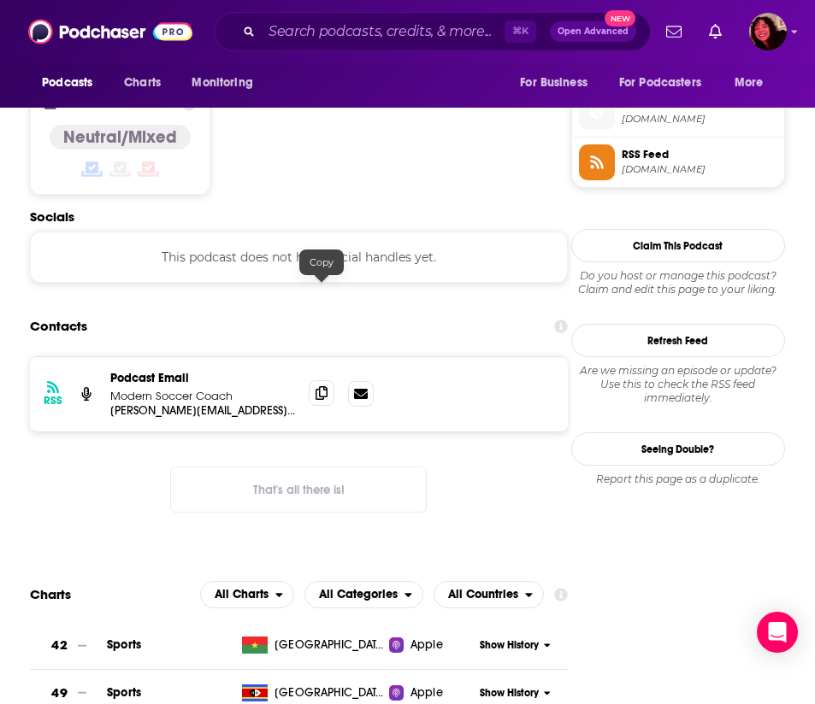
click at [325, 386] on icon at bounding box center [321, 393] width 12 height 14
click at [430, 45] on div "⌘ K Open Advanced New" at bounding box center [433, 31] width 436 height 39
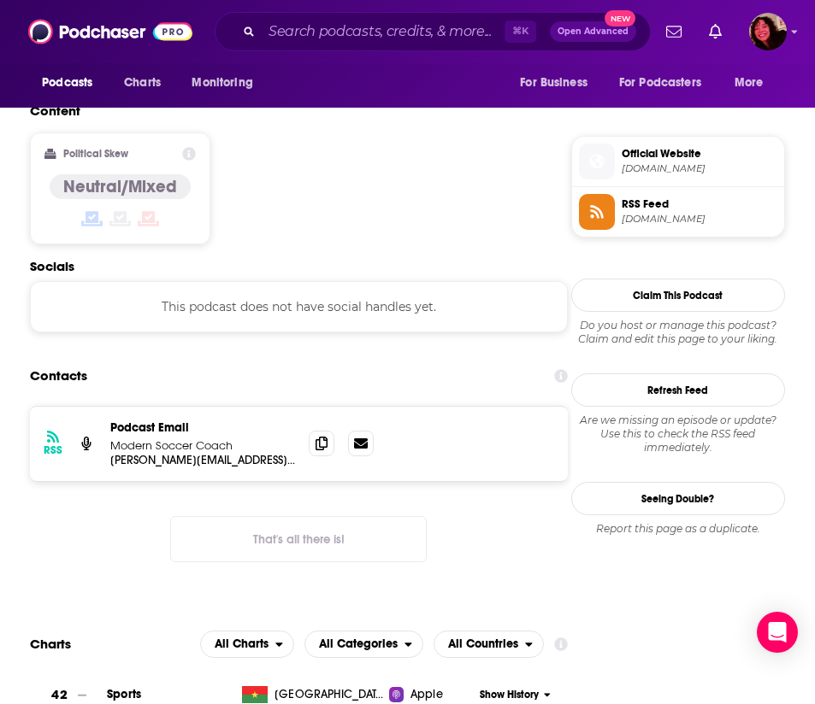
scroll to position [966, 1]
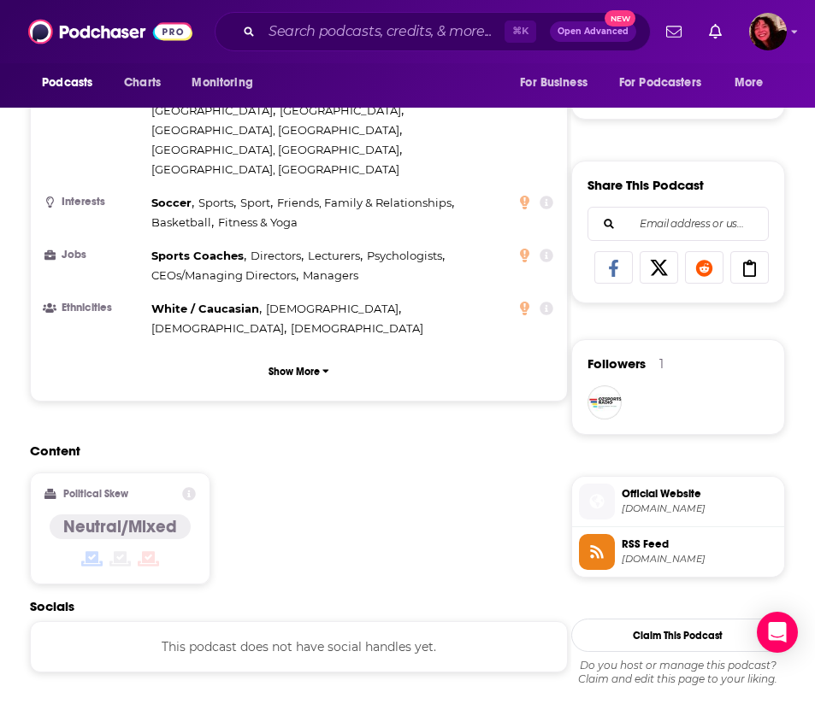
click at [375, 17] on div "⌘ K Open Advanced New" at bounding box center [433, 31] width 436 height 39
click at [363, 36] on input "Search podcasts, credits, & more..." at bounding box center [383, 31] width 243 height 27
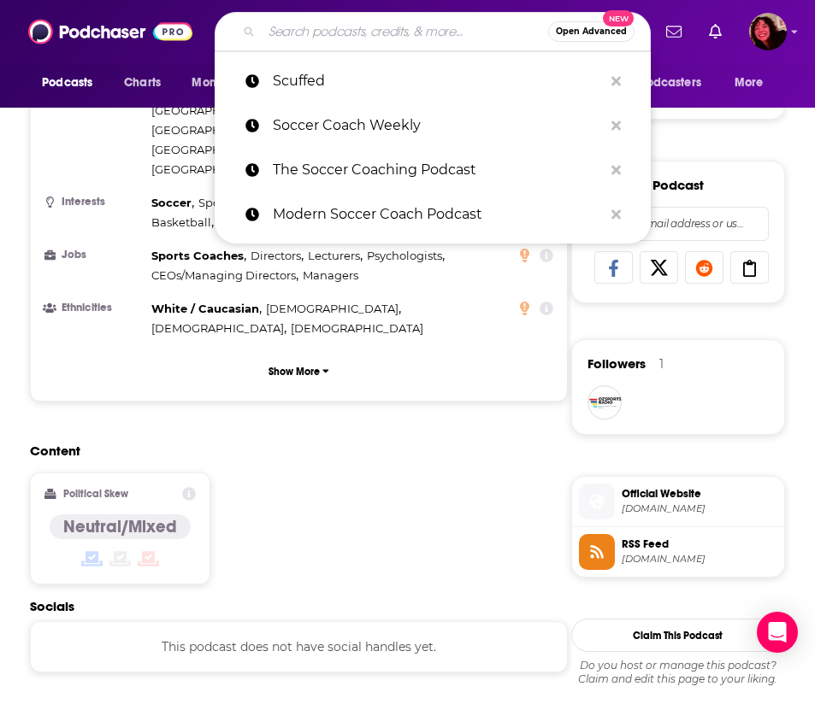
paste input "Breaking the Line: The ECNL Podcast"
type input "Breaking the Line: The ECNL Podcast"
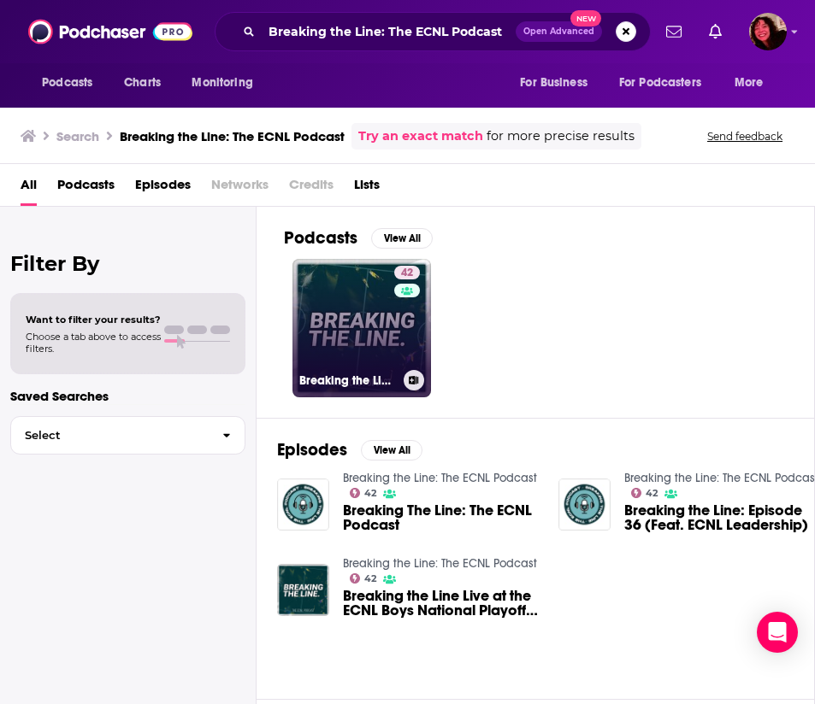
click at [353, 320] on link "42 Breaking the Line: The ECNL Podcast" at bounding box center [361, 328] width 138 height 138
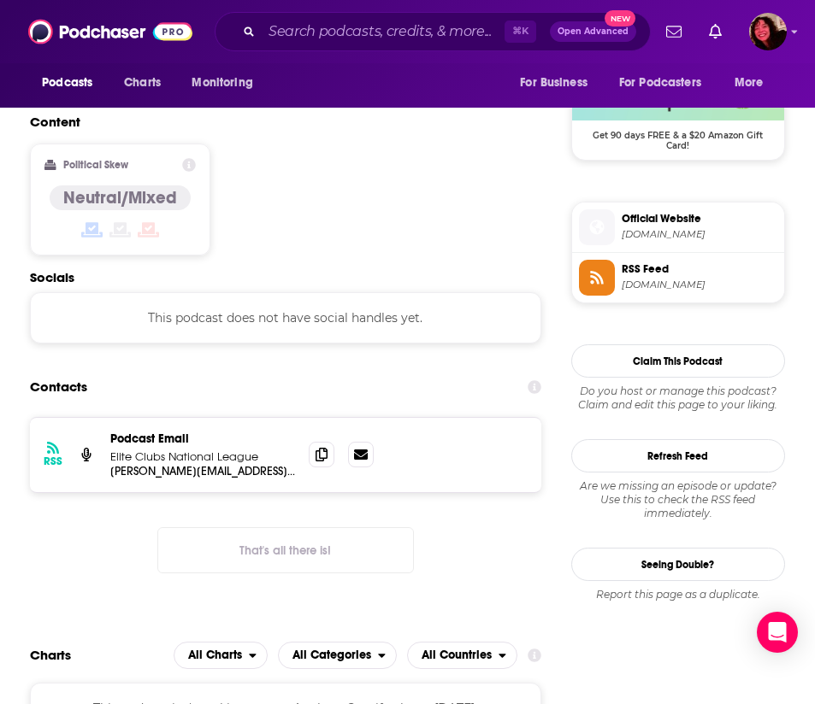
scroll to position [1263, 0]
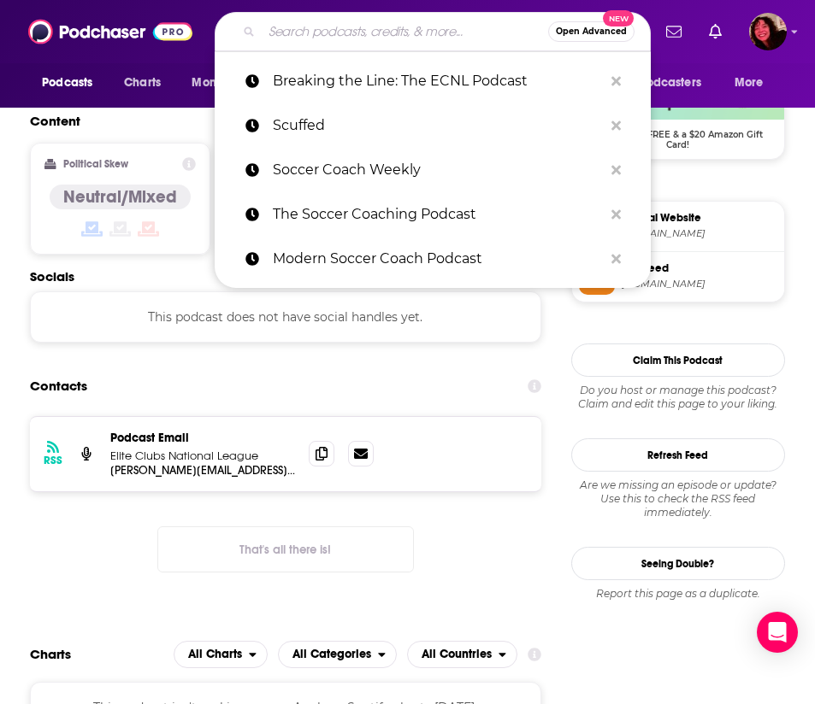
click at [389, 36] on input "Search podcasts, credits, & more..." at bounding box center [405, 31] width 286 height 27
paste input "The Inside Scoop with Anytime Soccer Training"
type input "The Inside Scoop with Anytime Soccer Training"
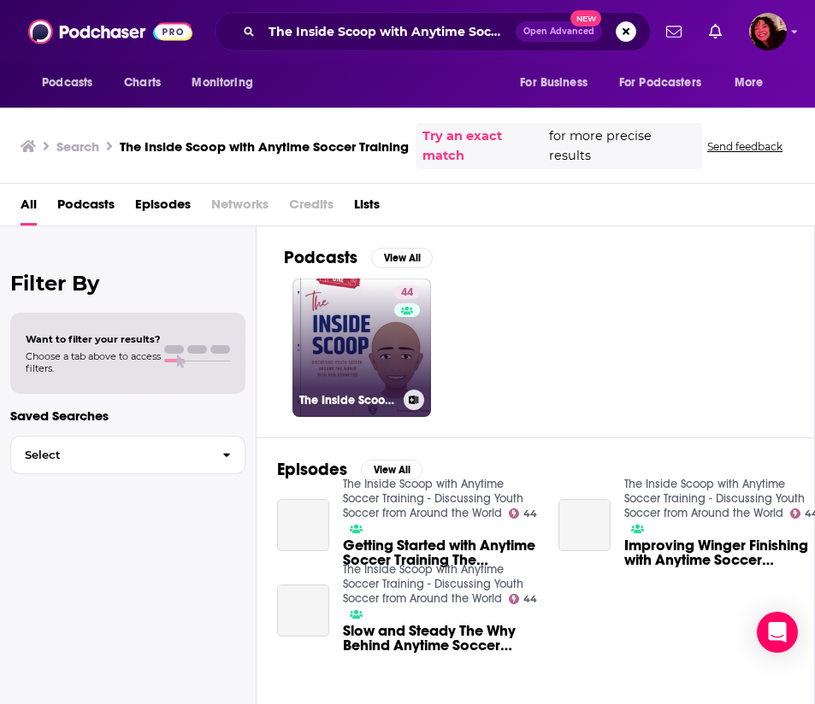
click at [363, 345] on link "44 The Inside Scoop with Anytime Soccer Training - Discussing Youth Soccer from…" at bounding box center [361, 348] width 138 height 138
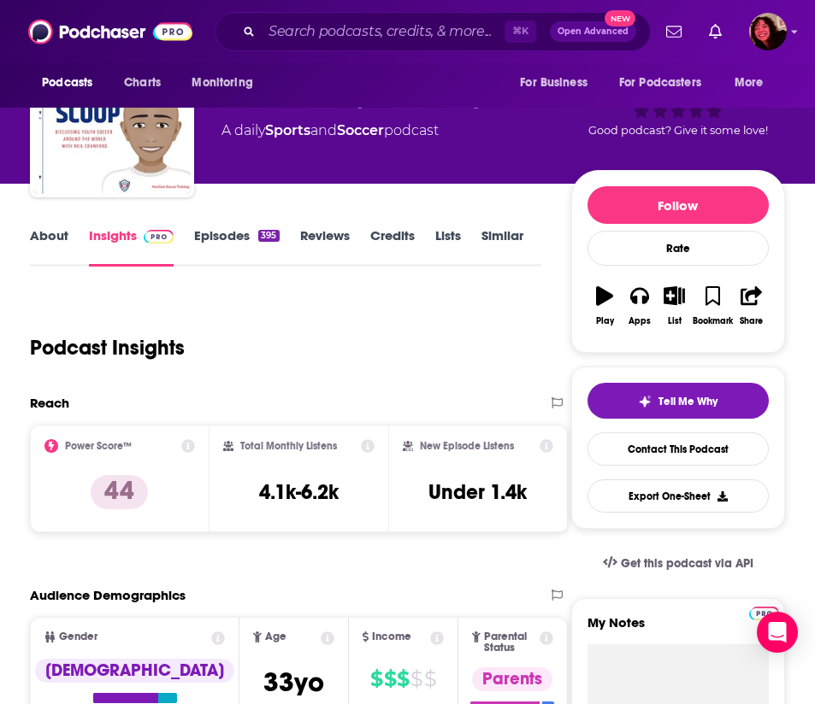
scroll to position [118, 0]
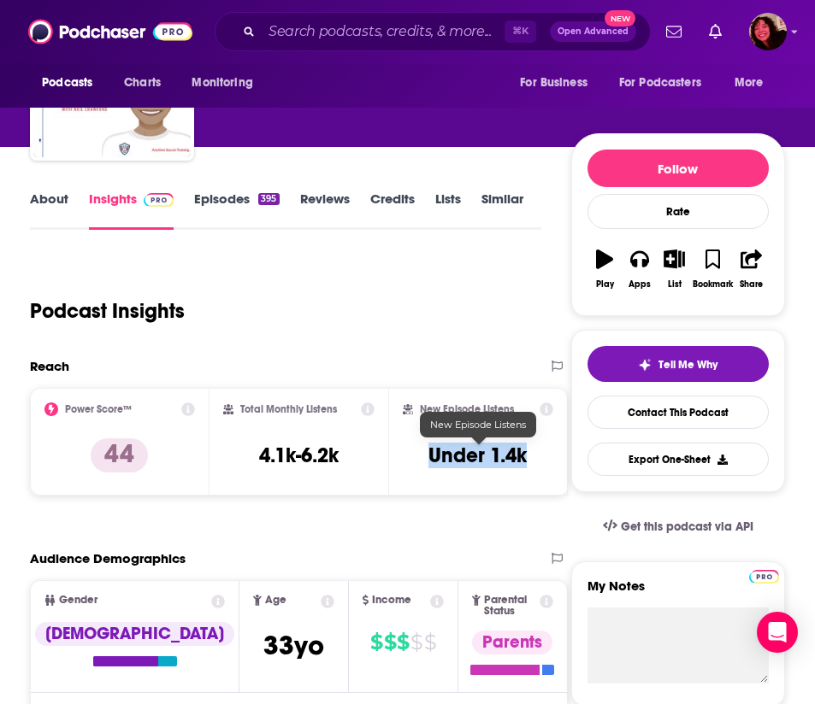
drag, startPoint x: 531, startPoint y: 457, endPoint x: 431, endPoint y: 460, distance: 100.1
click at [431, 460] on div "New Episode Listens Under 1.4k" at bounding box center [478, 442] width 150 height 79
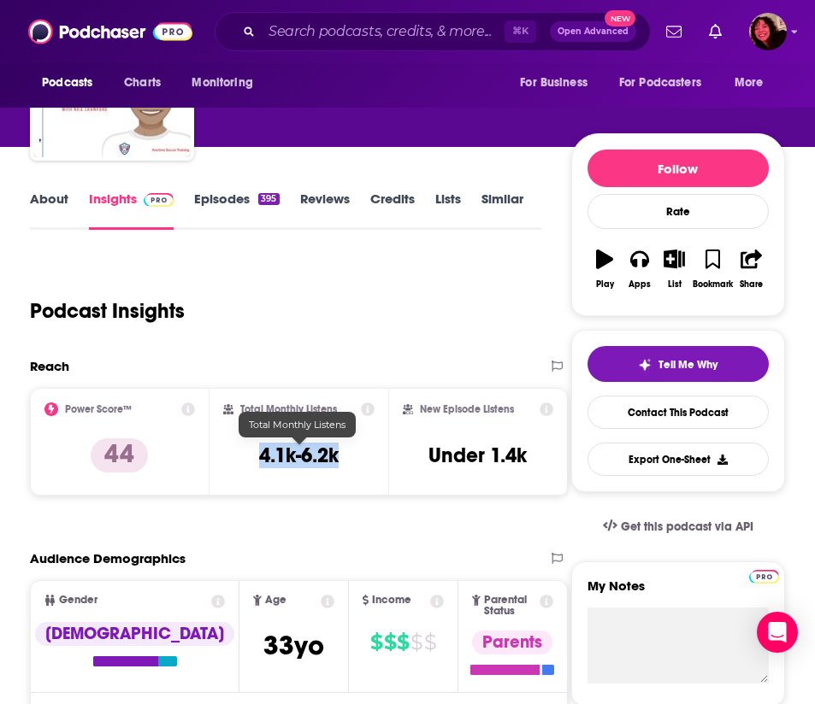
drag, startPoint x: 344, startPoint y: 460, endPoint x: 263, endPoint y: 453, distance: 80.6
click at [263, 453] on div "Total Monthly Listens 4.1k-6.2k" at bounding box center [299, 442] width 152 height 79
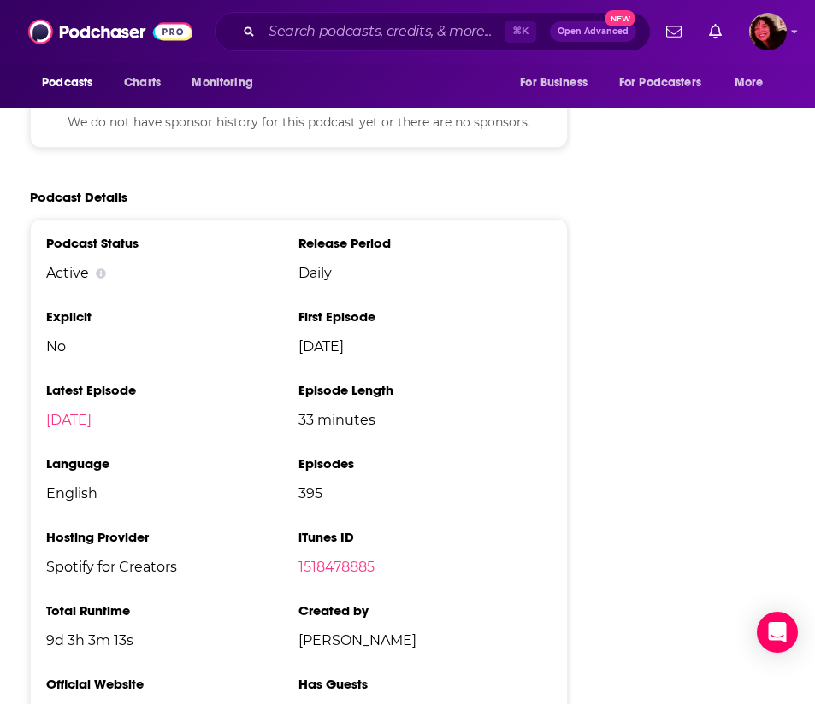
scroll to position [2088, 0]
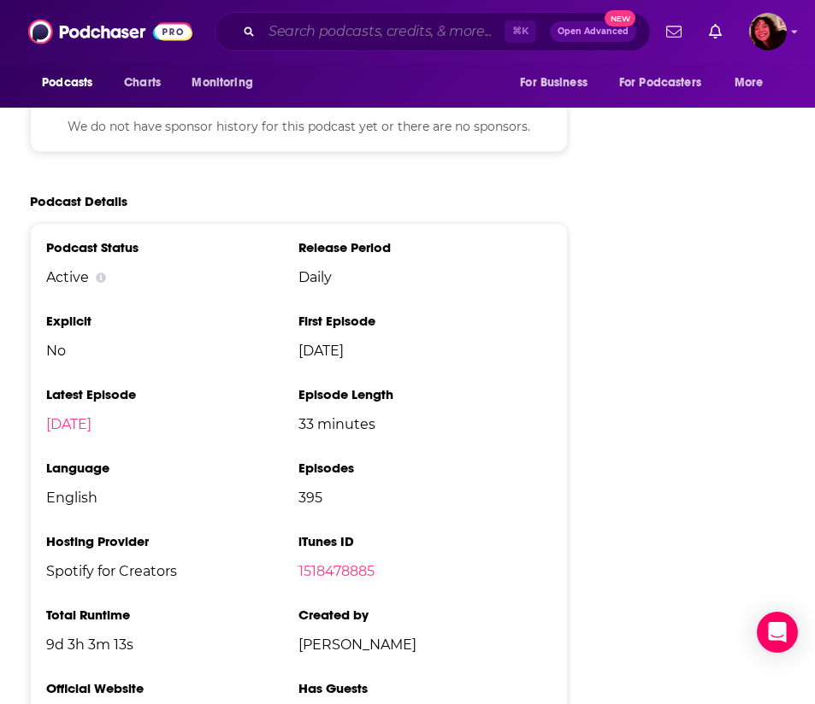
click at [336, 30] on input "Search podcasts, credits, & more..." at bounding box center [383, 31] width 243 height 27
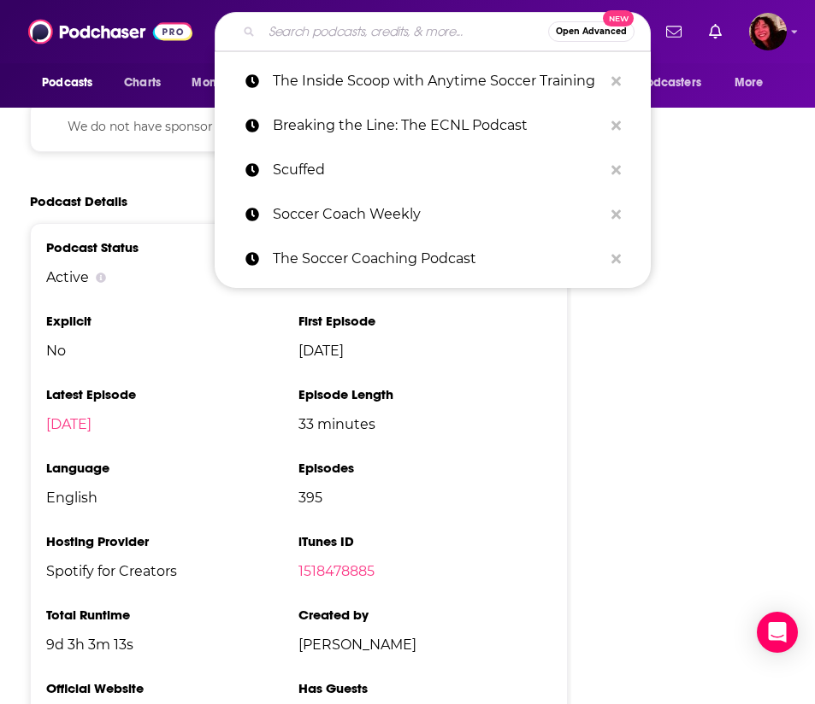
click at [178, 343] on span "No" at bounding box center [172, 351] width 252 height 16
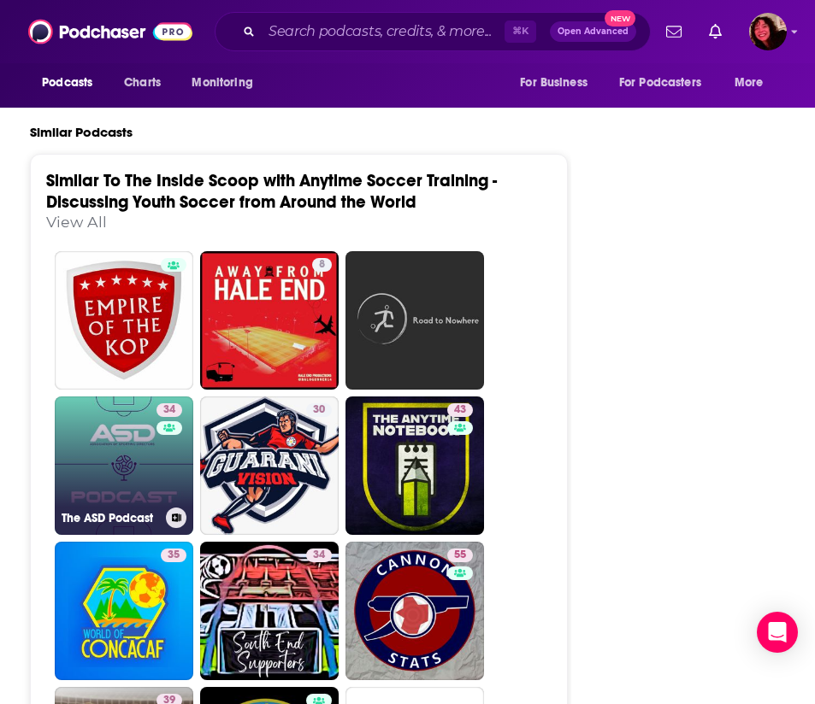
scroll to position [2771, 0]
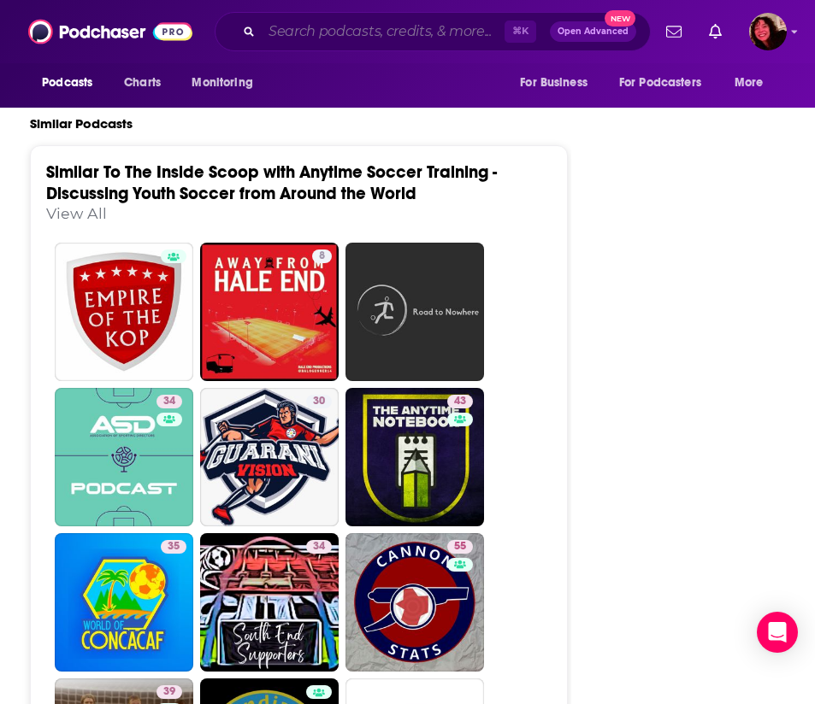
click at [312, 28] on input "Search podcasts, credits, & more..." at bounding box center [383, 31] width 243 height 27
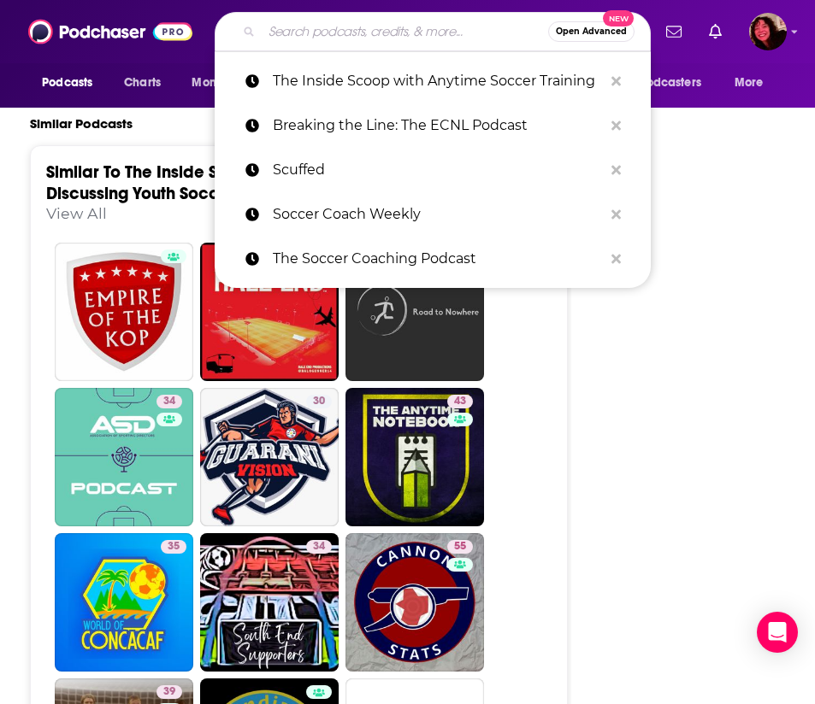
paste input "Real Talk for Sports Parents w/ [PERSON_NAME]"
type input "Real Talk for Sports Parents w/ [PERSON_NAME]"
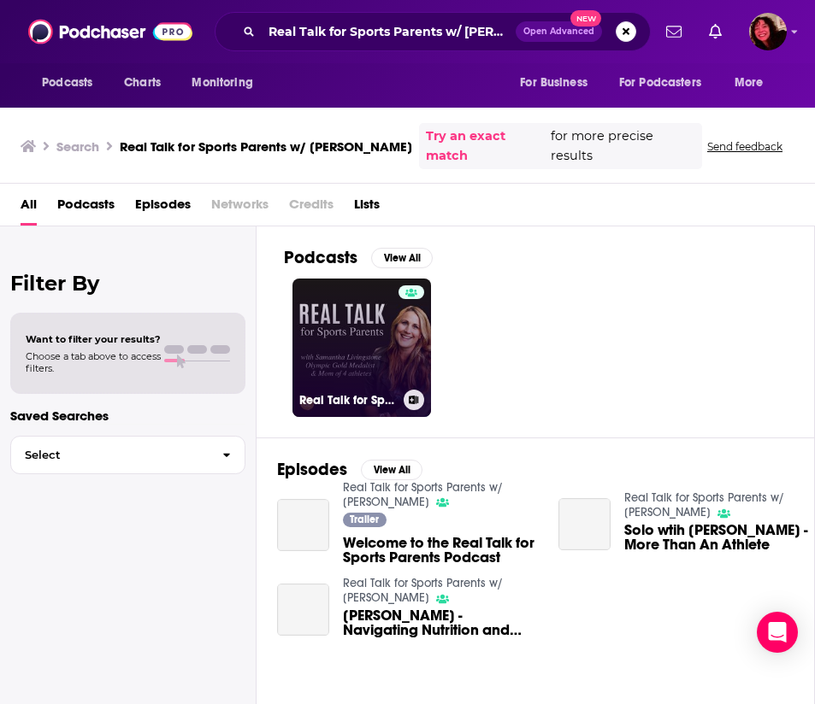
click at [359, 371] on link "Real Talk for Sports Parents w/ [PERSON_NAME]" at bounding box center [361, 348] width 138 height 138
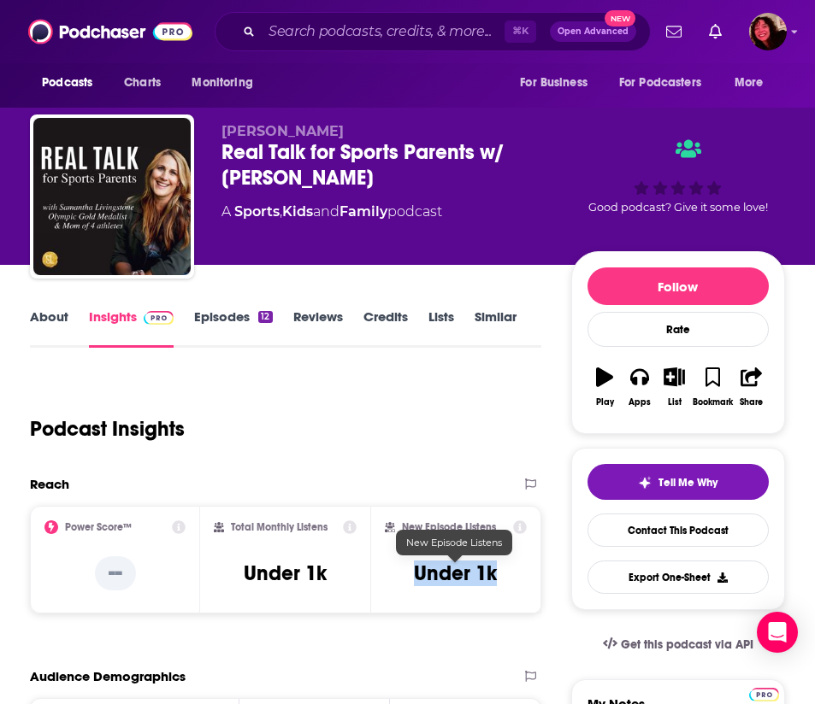
drag, startPoint x: 510, startPoint y: 580, endPoint x: 406, endPoint y: 579, distance: 103.5
click at [406, 579] on div "New Episode Listens Under 1k" at bounding box center [455, 560] width 141 height 79
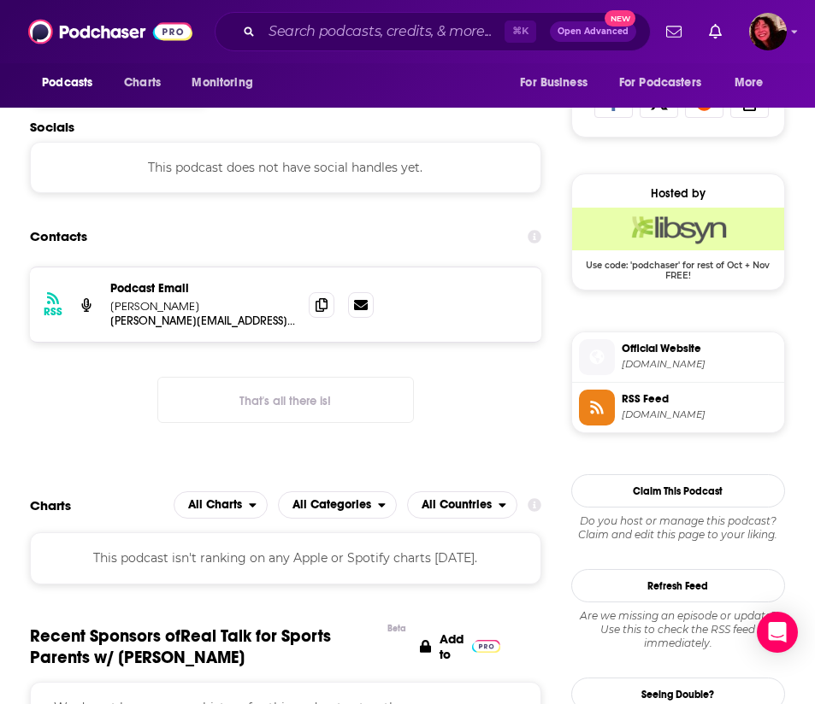
scroll to position [1149, 0]
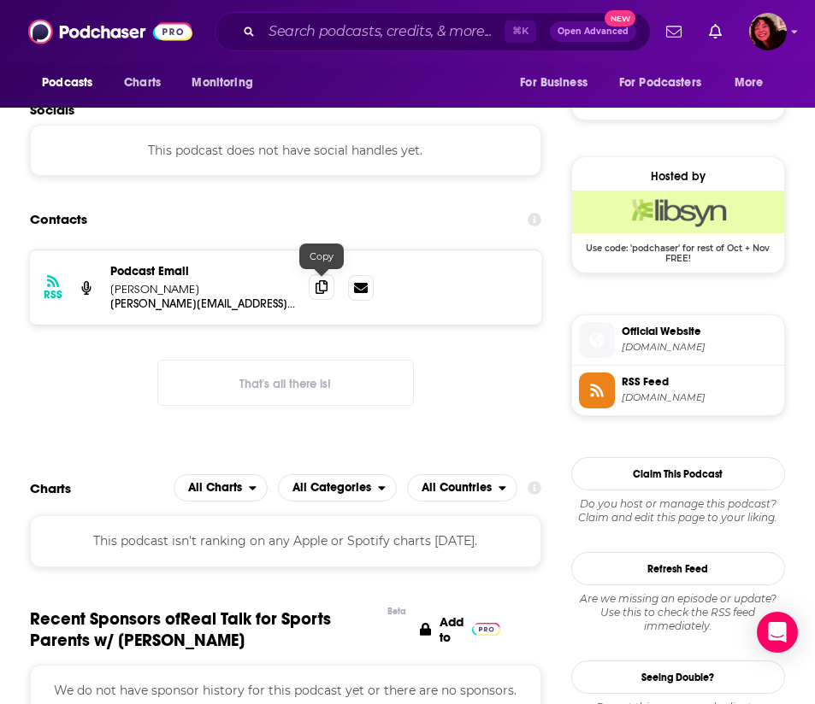
click at [321, 291] on icon at bounding box center [321, 287] width 12 height 14
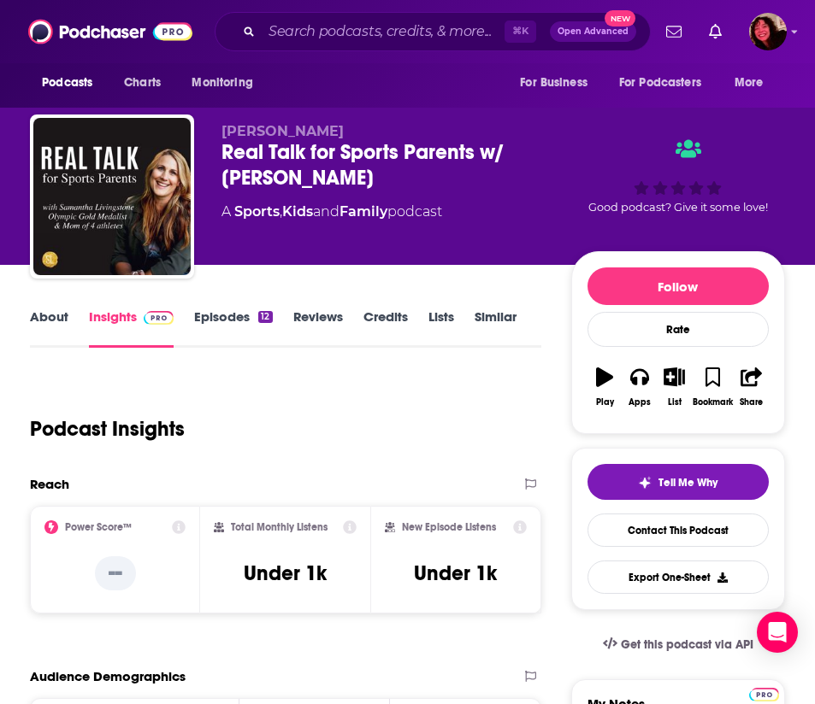
scroll to position [0, 0]
click at [327, 31] on input "Search podcasts, credits, & more..." at bounding box center [383, 31] width 243 height 27
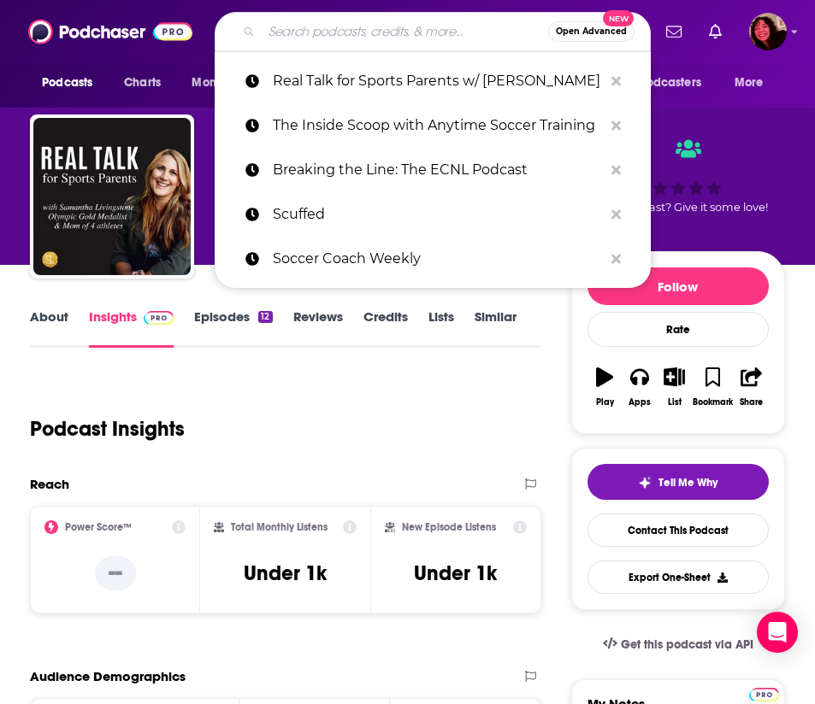
paste input "Healthy Sports Parents"
type input "Healthy Sports Parents"
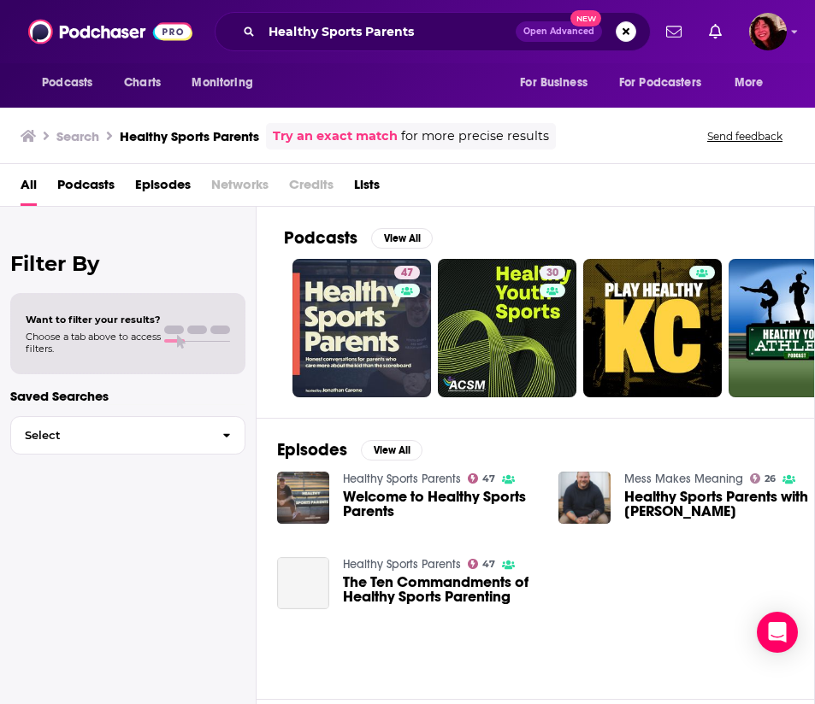
scroll to position [4, 0]
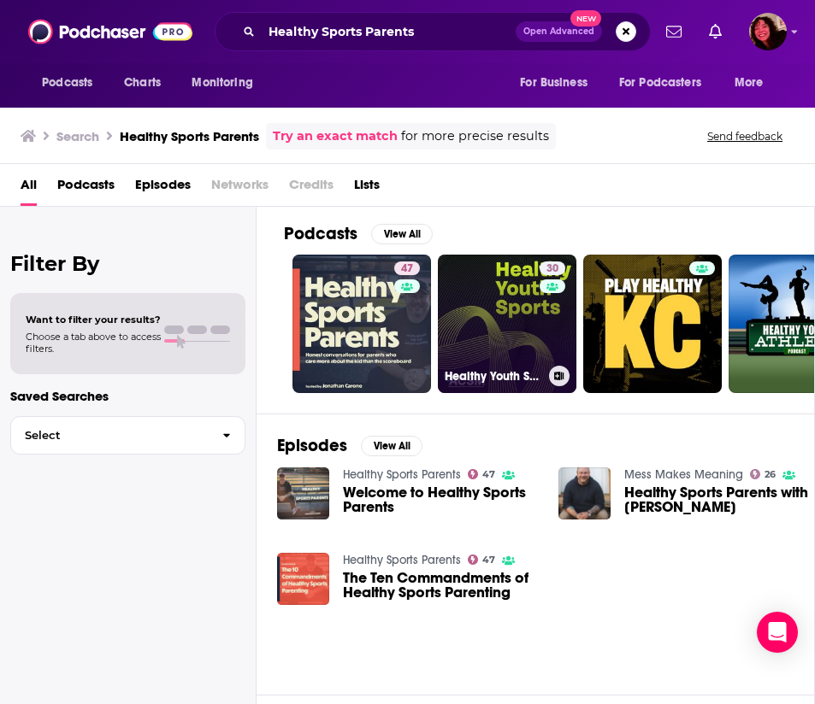
click at [504, 334] on link "30 Healthy Youth Sports" at bounding box center [507, 324] width 138 height 138
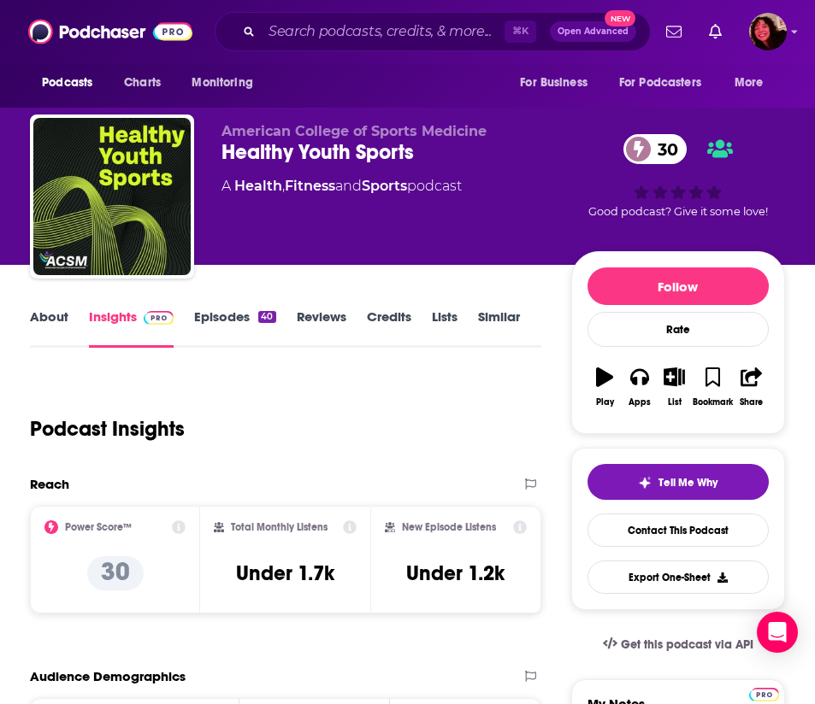
click at [50, 320] on link "About" at bounding box center [49, 328] width 38 height 39
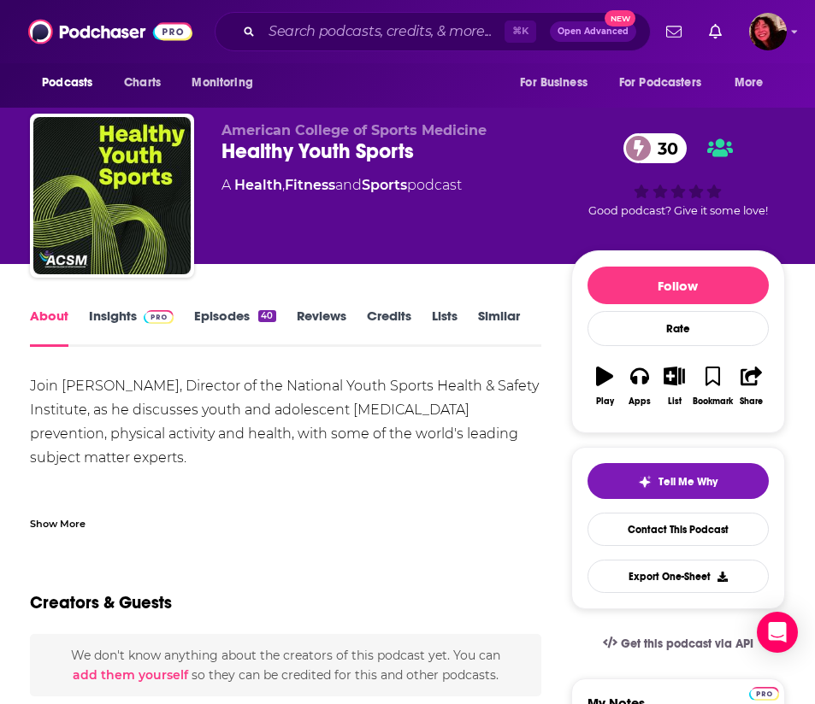
scroll to position [4, 0]
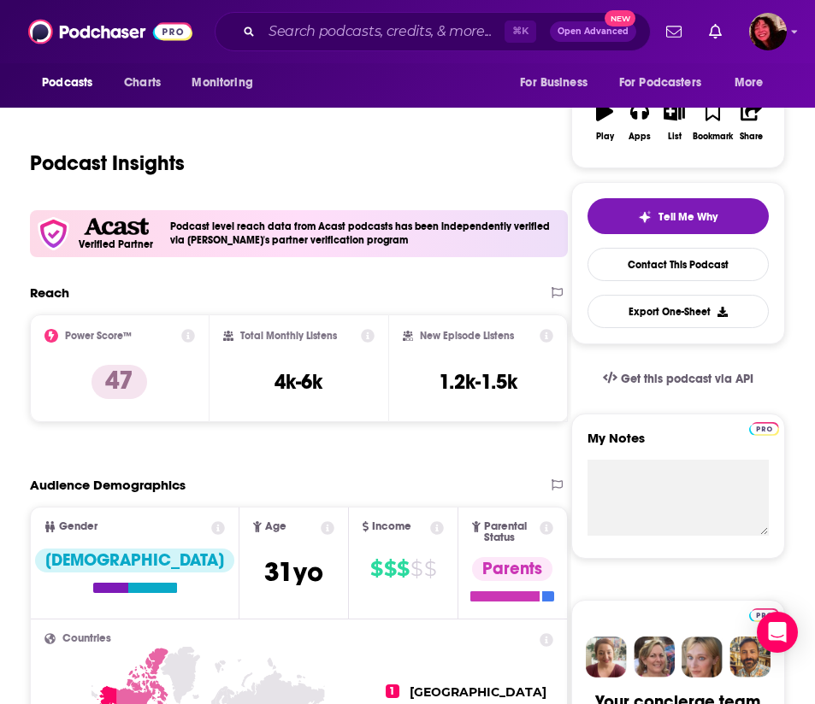
scroll to position [340, 0]
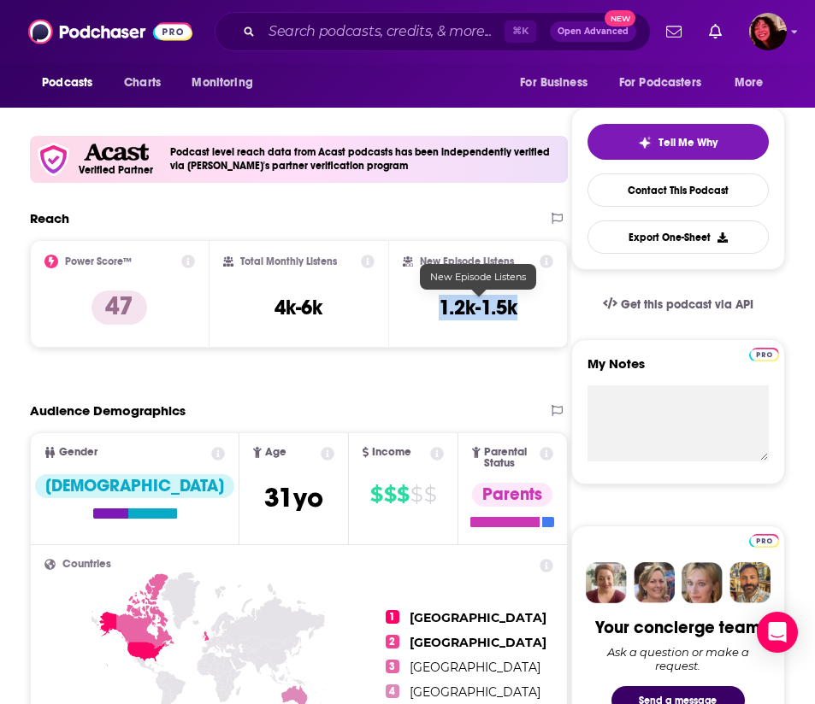
drag, startPoint x: 523, startPoint y: 309, endPoint x: 442, endPoint y: 307, distance: 81.2
click at [442, 307] on div "New Episode Listens 1.2k-1.5k" at bounding box center [478, 294] width 150 height 79
copy h3 "1.2k-1.5k"
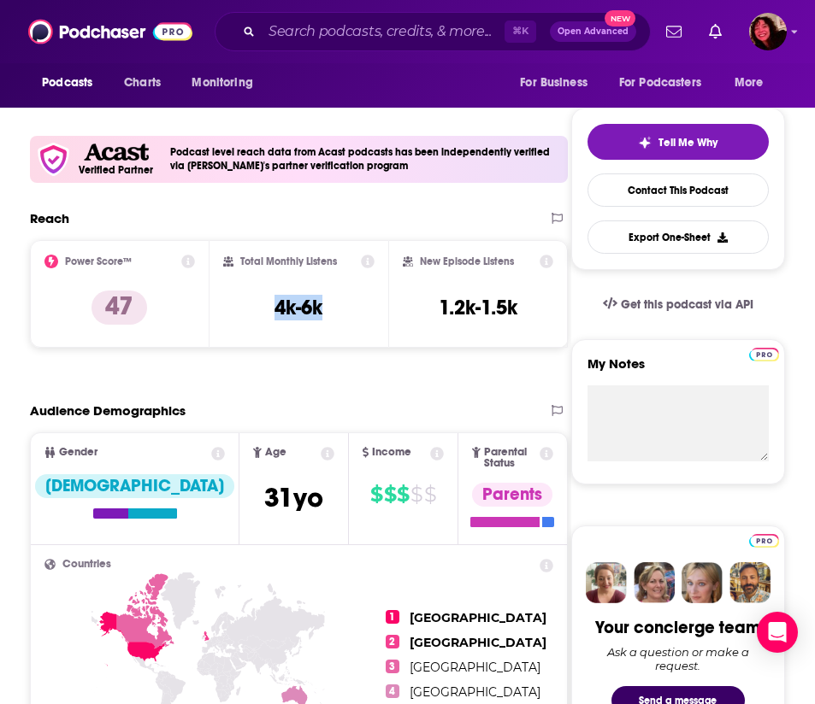
drag, startPoint x: 327, startPoint y: 304, endPoint x: 258, endPoint y: 305, distance: 68.4
click at [258, 305] on div "Total Monthly Listens 4k-6k" at bounding box center [299, 294] width 152 height 79
copy h3 "4k-6k"
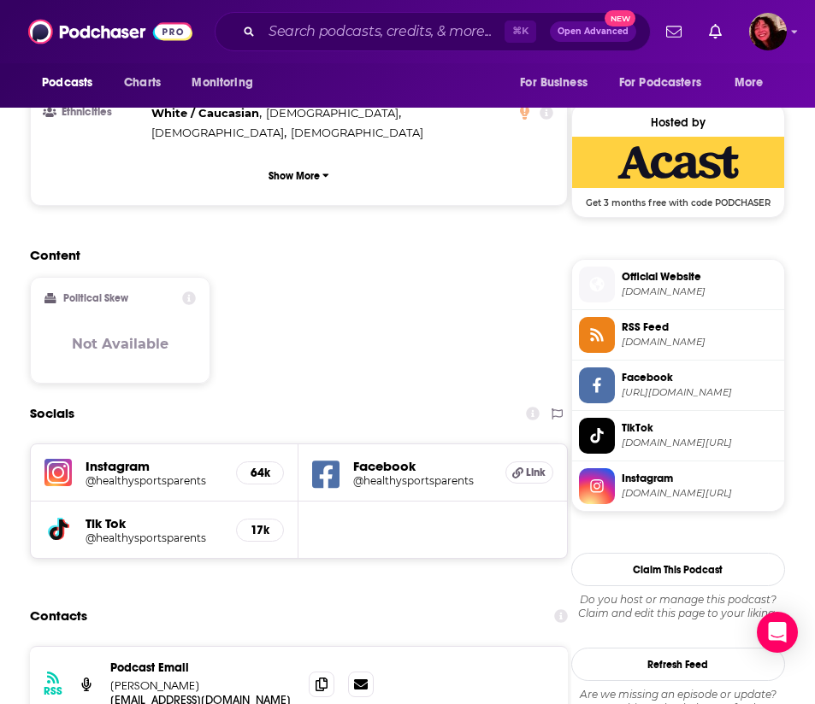
scroll to position [1210, 0]
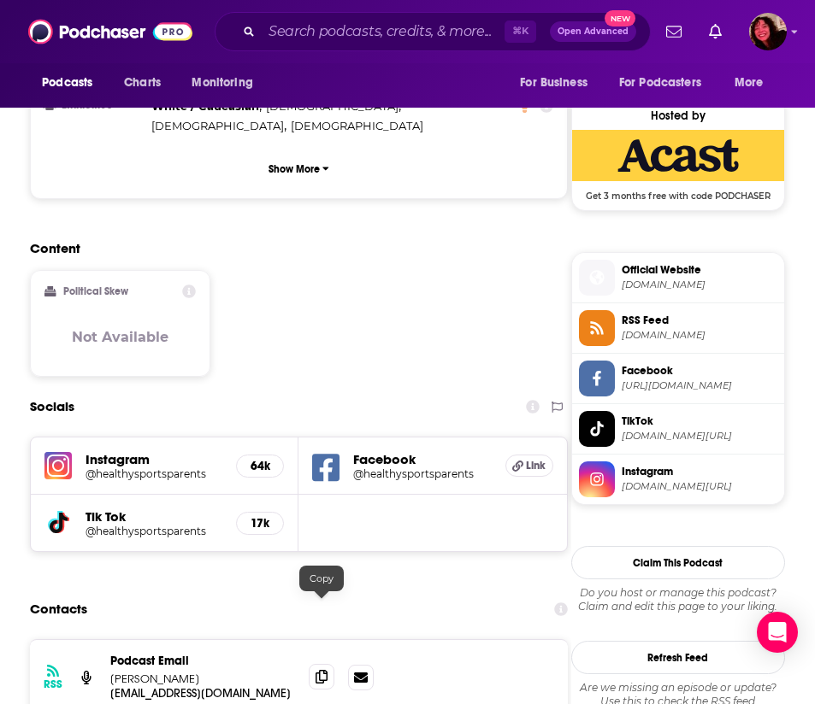
click at [320, 670] on icon at bounding box center [321, 677] width 12 height 14
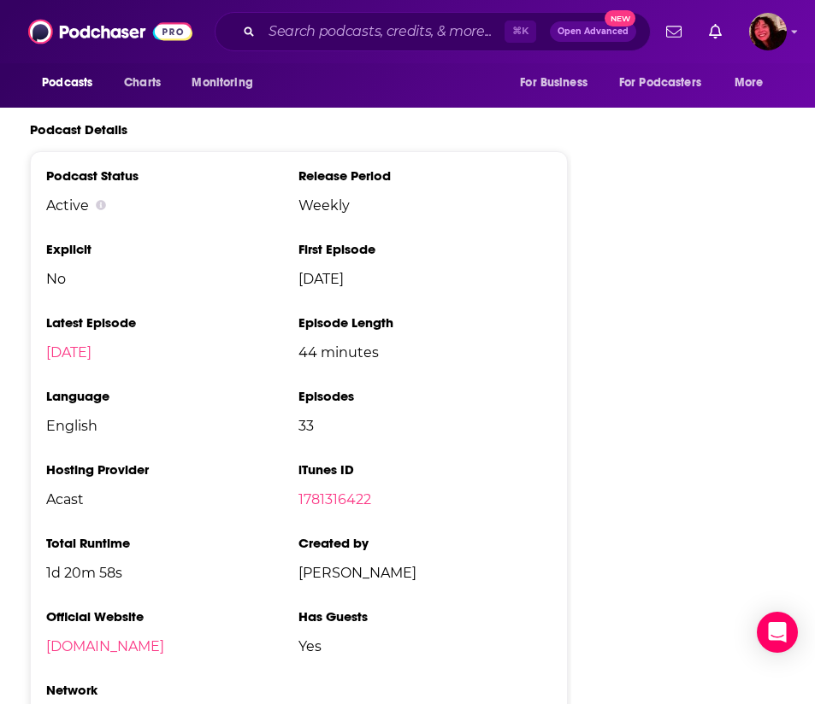
scroll to position [2429, 0]
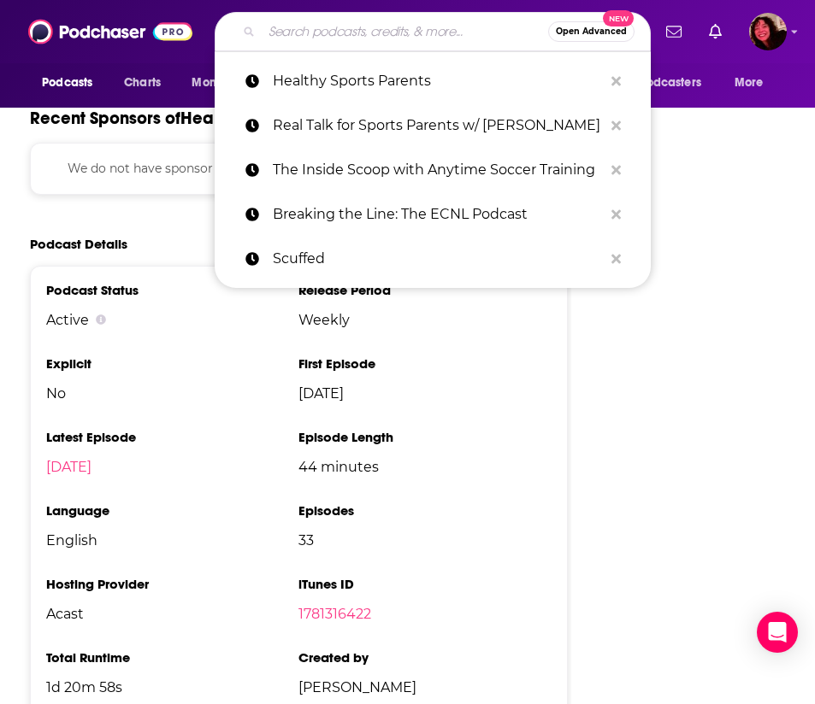
click at [347, 32] on input "Search podcasts, credits, & more..." at bounding box center [405, 31] width 286 height 27
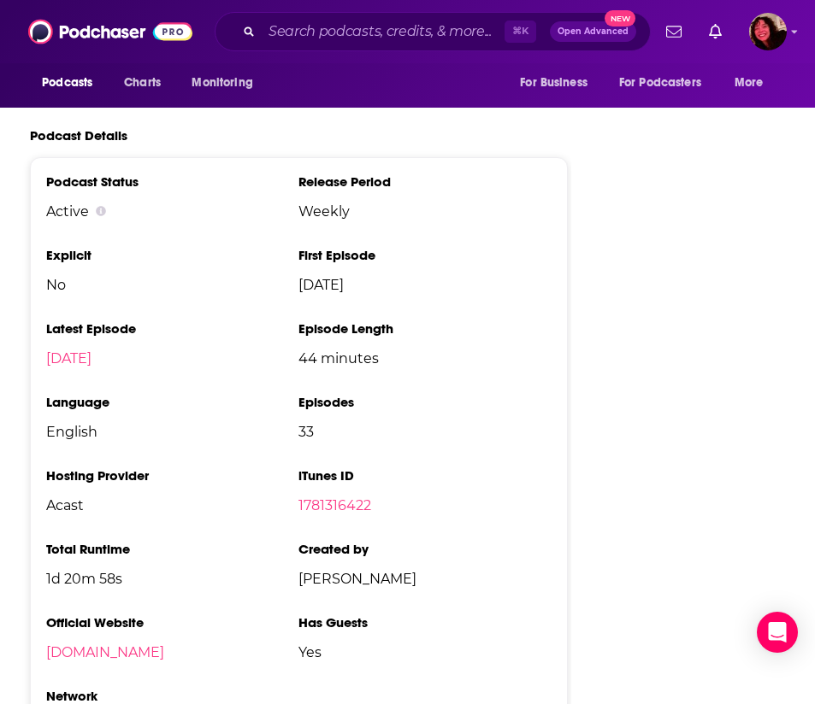
scroll to position [2539, 0]
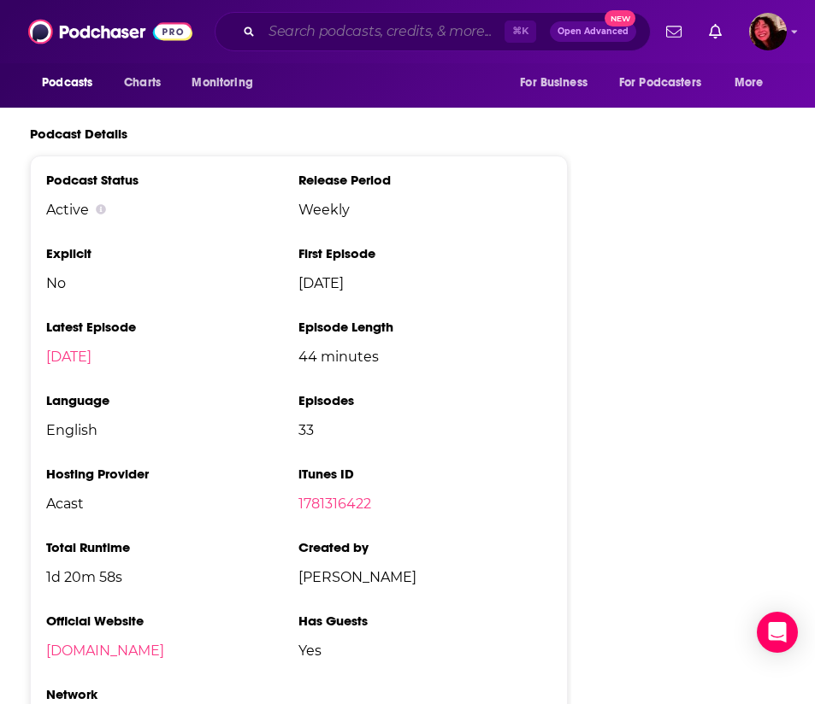
click at [384, 29] on input "Search podcasts, credits, & more..." at bounding box center [383, 31] width 243 height 27
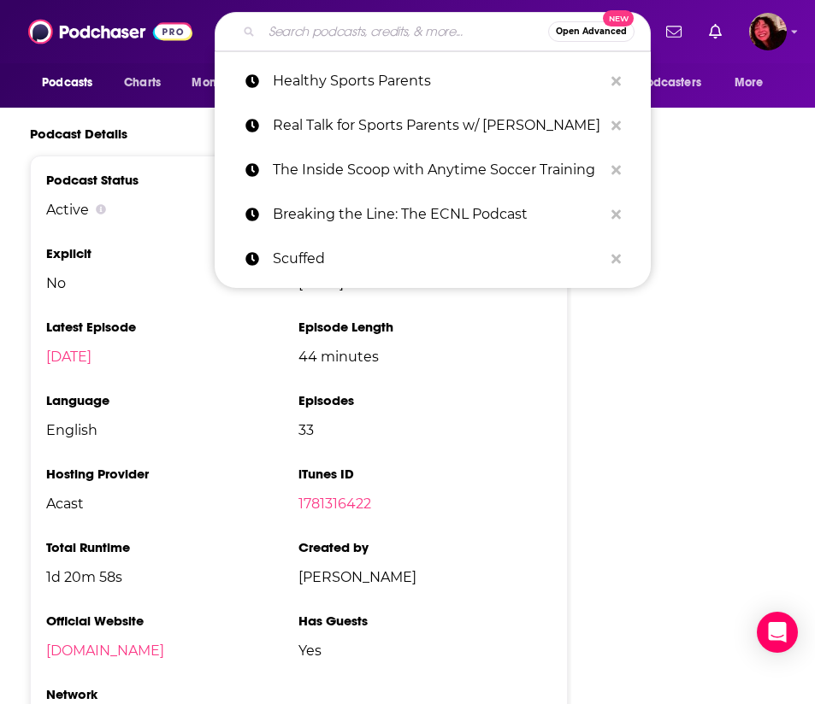
paste input "The Inside Scoop with Anytime Soccer Training"
type input "The Inside Scoop with Anytime Soccer Training"
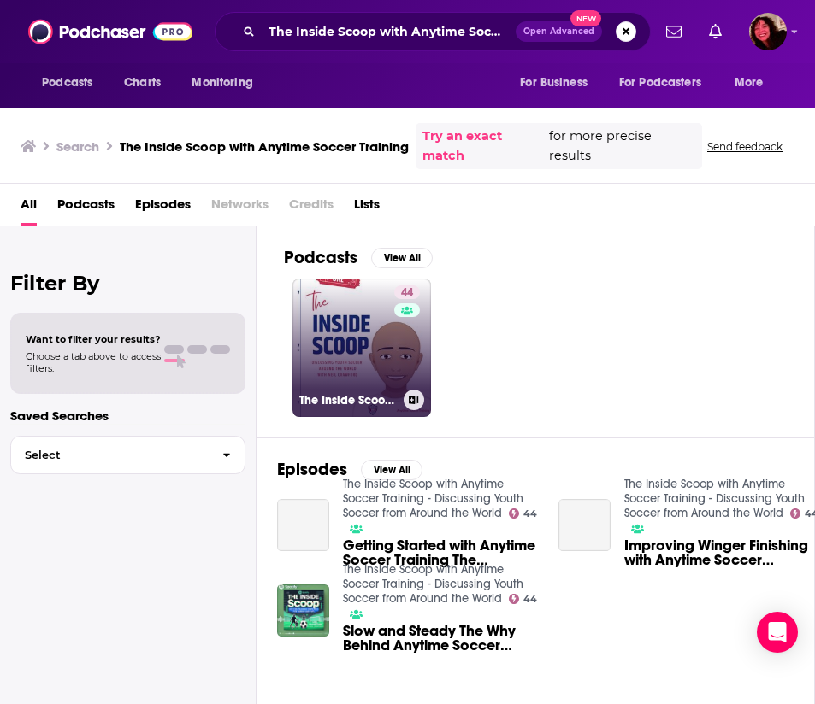
click at [356, 353] on link "44 The Inside Scoop with Anytime Soccer Training - Discussing Youth Soccer from…" at bounding box center [361, 348] width 138 height 138
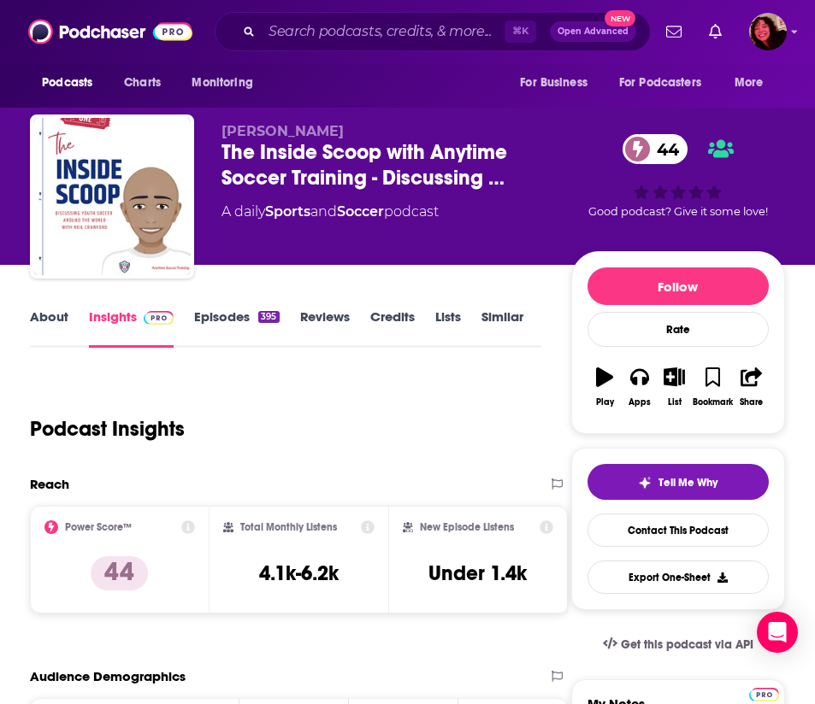
scroll to position [0, 1]
click at [39, 321] on link "About" at bounding box center [49, 328] width 38 height 39
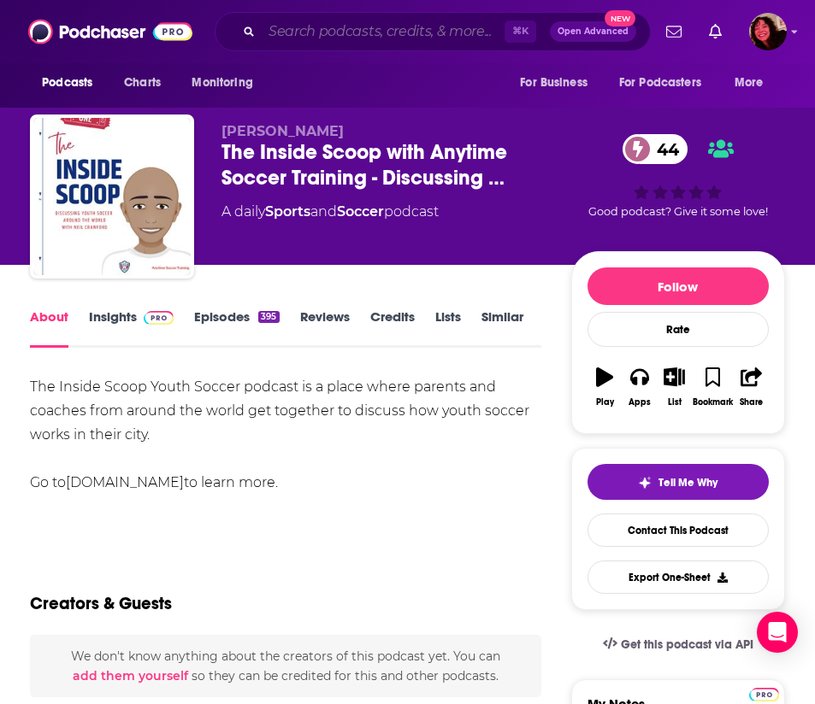
click at [317, 35] on input "Search podcasts, credits, & more..." at bounding box center [383, 31] width 243 height 27
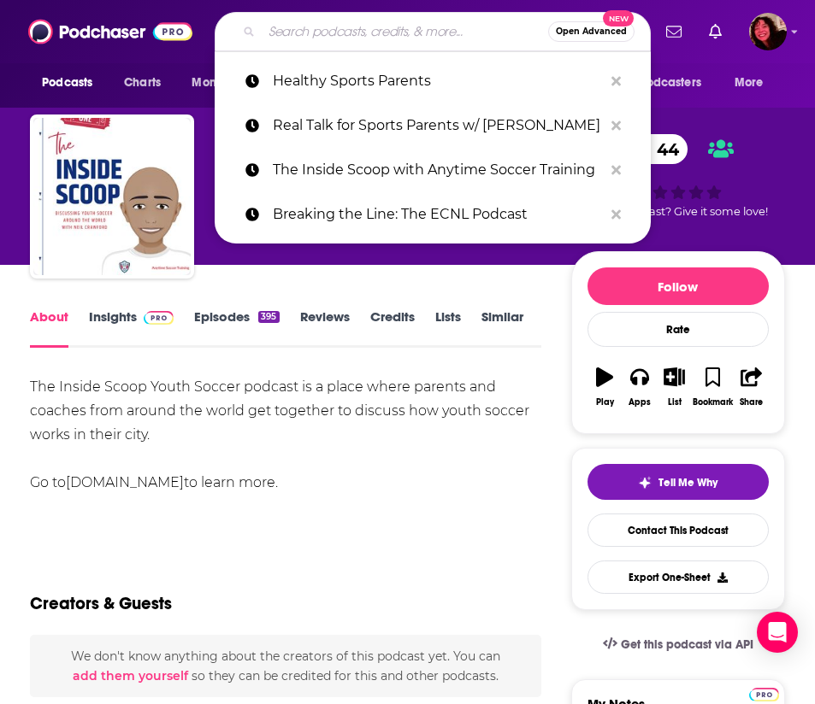
paste input "Scuffed"
type input "Scuffed"
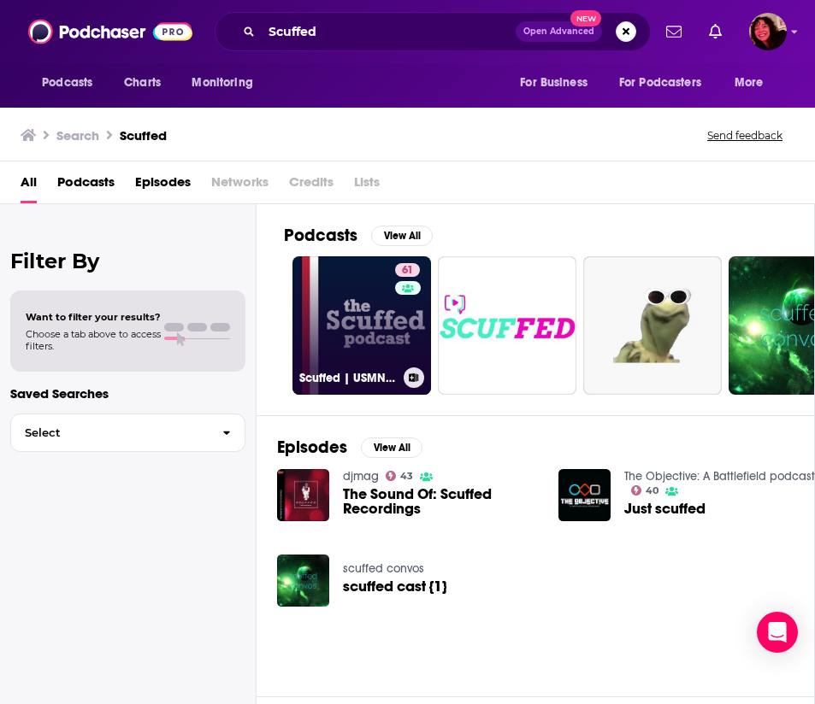
click at [360, 344] on link "61 Scuffed | USMNT, World Cup, Yanks Abroad, futbol in [GEOGRAPHIC_DATA]" at bounding box center [361, 325] width 138 height 138
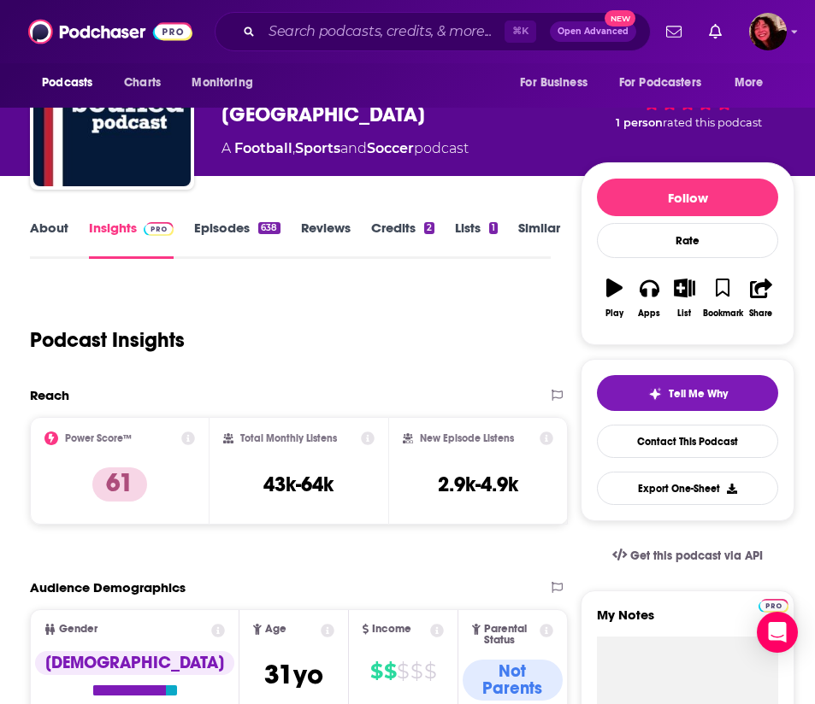
scroll to position [97, 0]
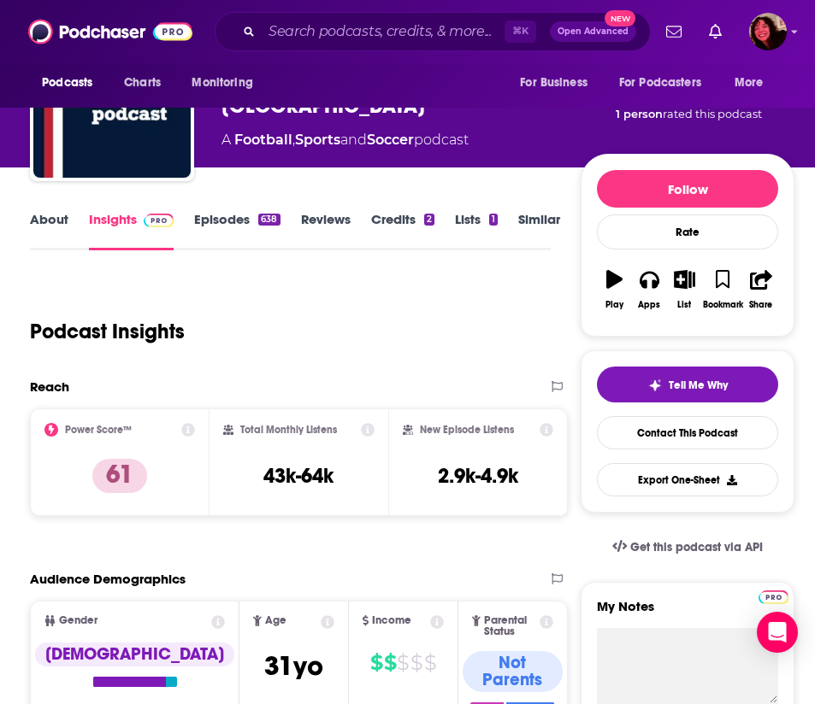
click at [54, 219] on link "About" at bounding box center [49, 230] width 38 height 39
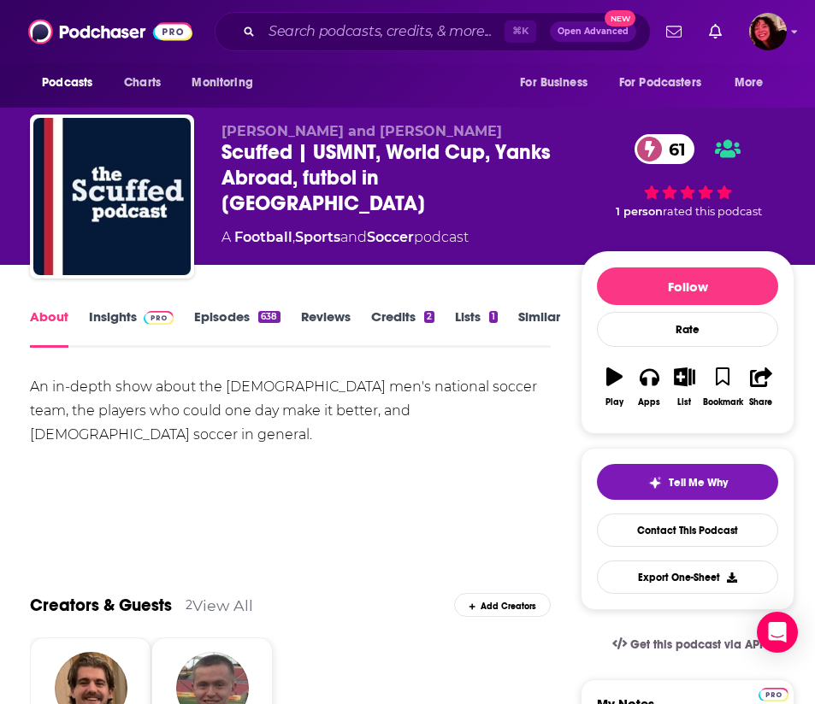
click at [111, 318] on link "Insights" at bounding box center [131, 328] width 85 height 39
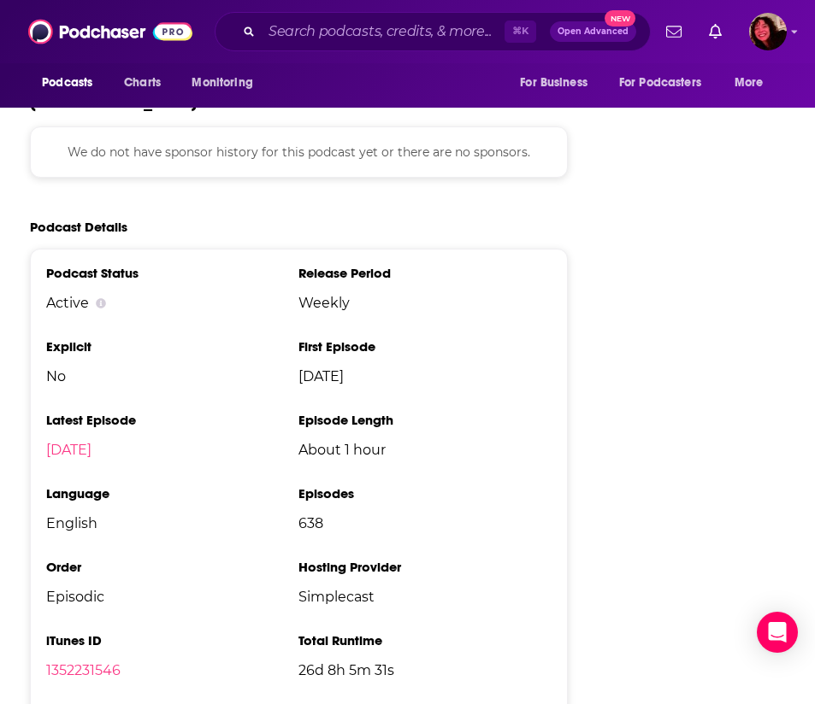
scroll to position [2363, 0]
